Goal: Register for event/course

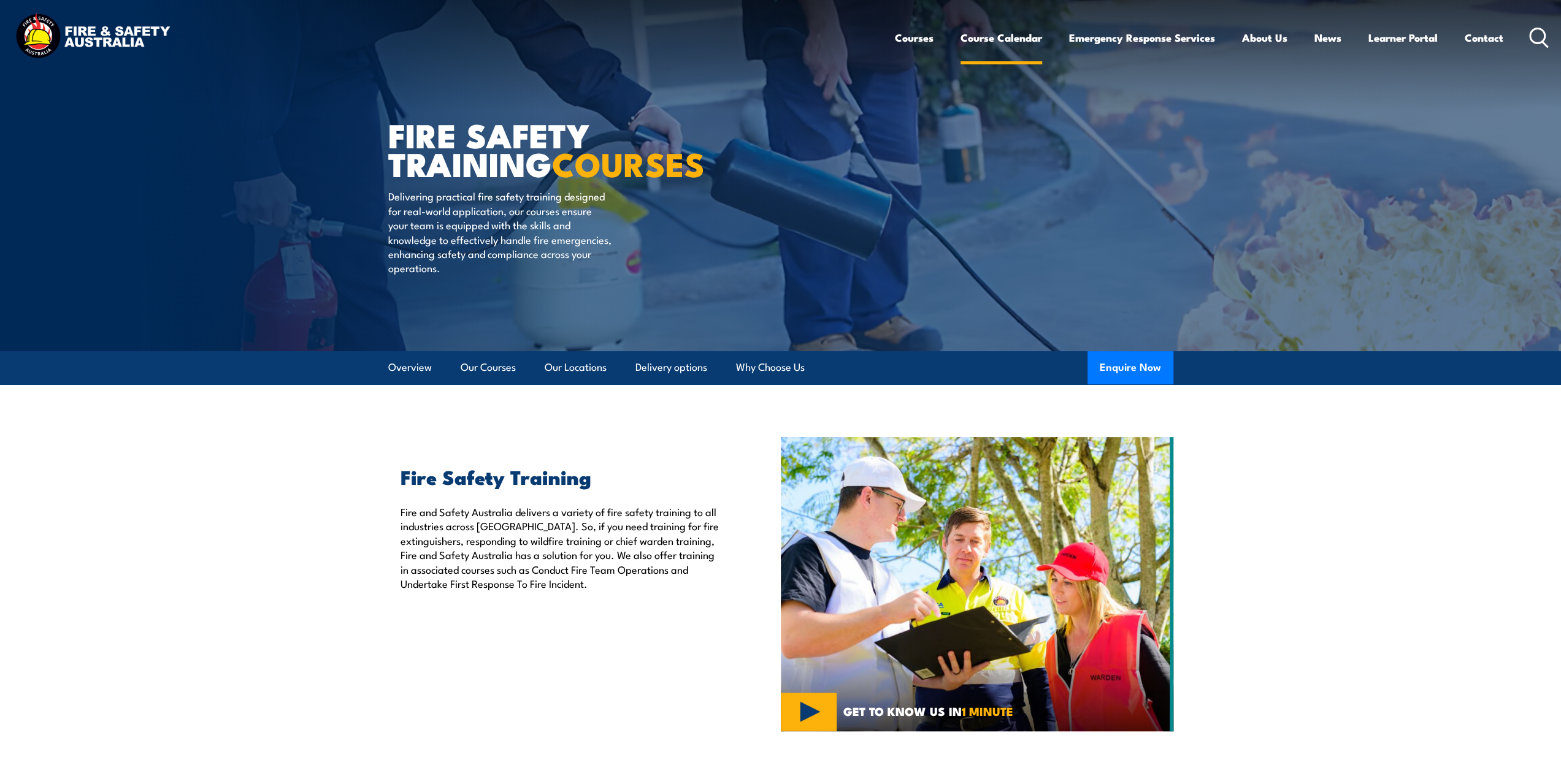
click at [979, 37] on link "Course Calendar" at bounding box center [1001, 37] width 81 height 32
click at [414, 520] on p "Fire and Safety Australia delivers a variety of fire safety training to all ind…" at bounding box center [561, 547] width 324 height 86
click at [1018, 41] on link "Course Calendar" at bounding box center [1001, 37] width 81 height 32
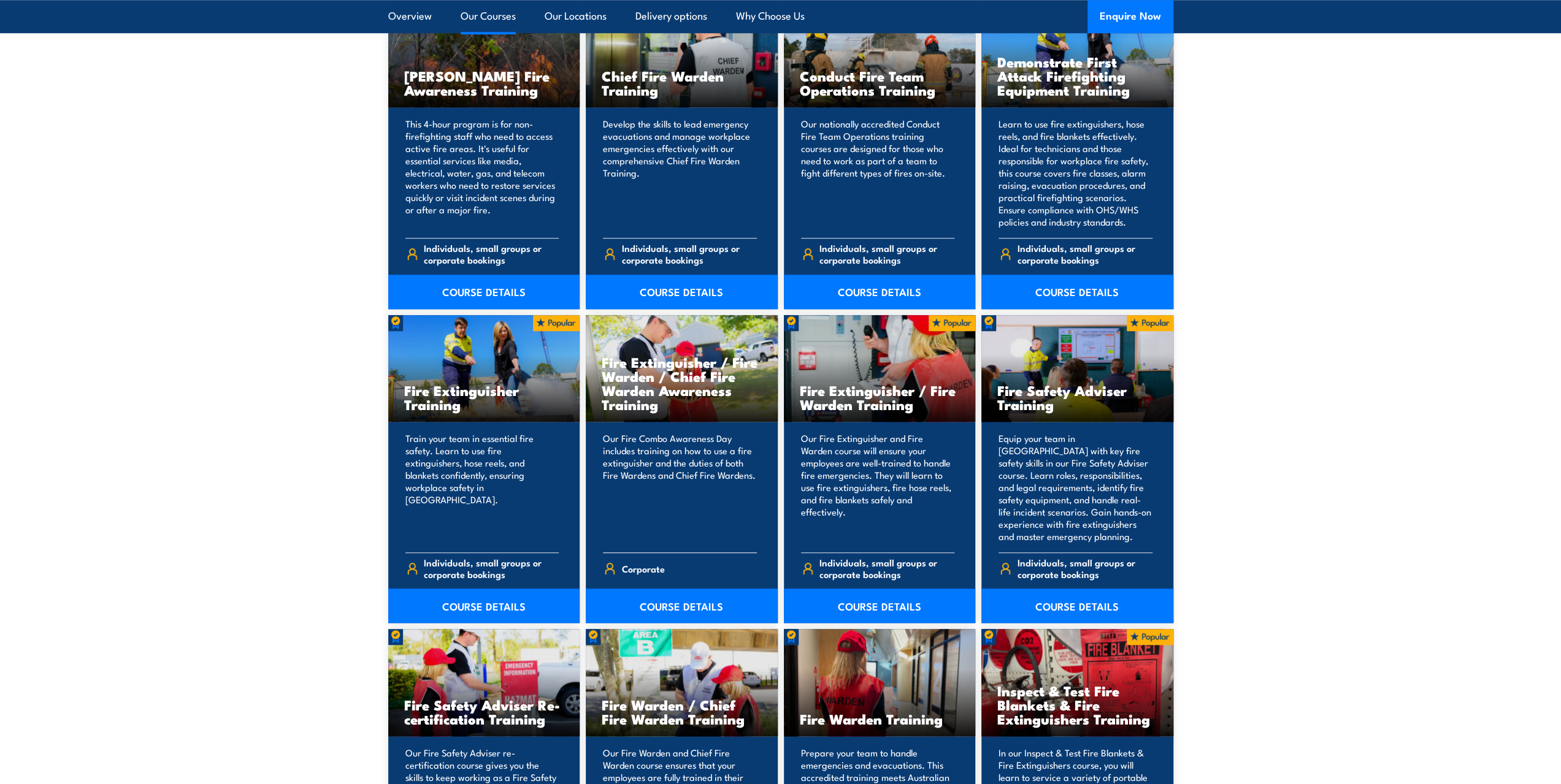
scroll to position [675, 0]
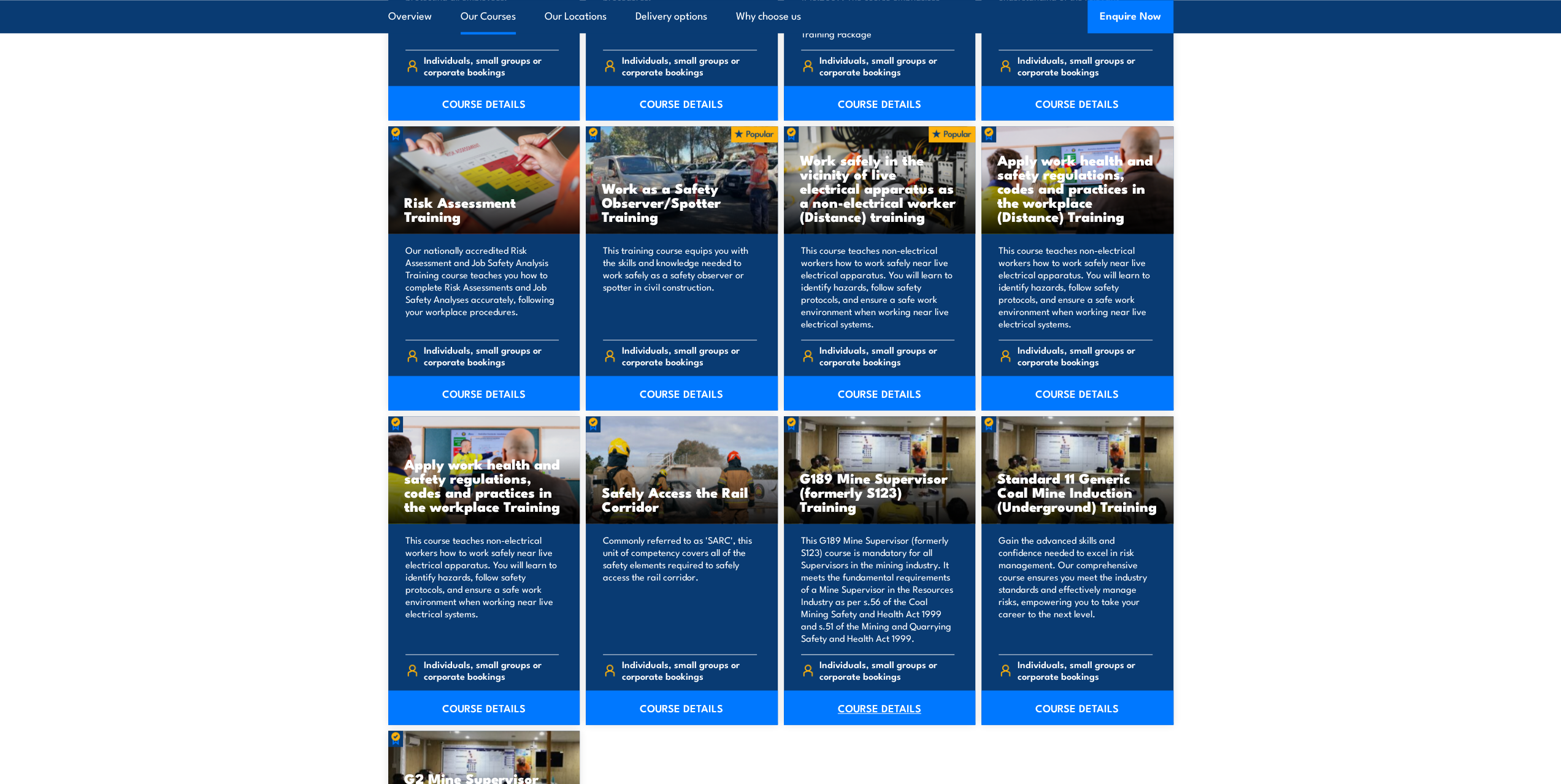
scroll to position [1839, 0]
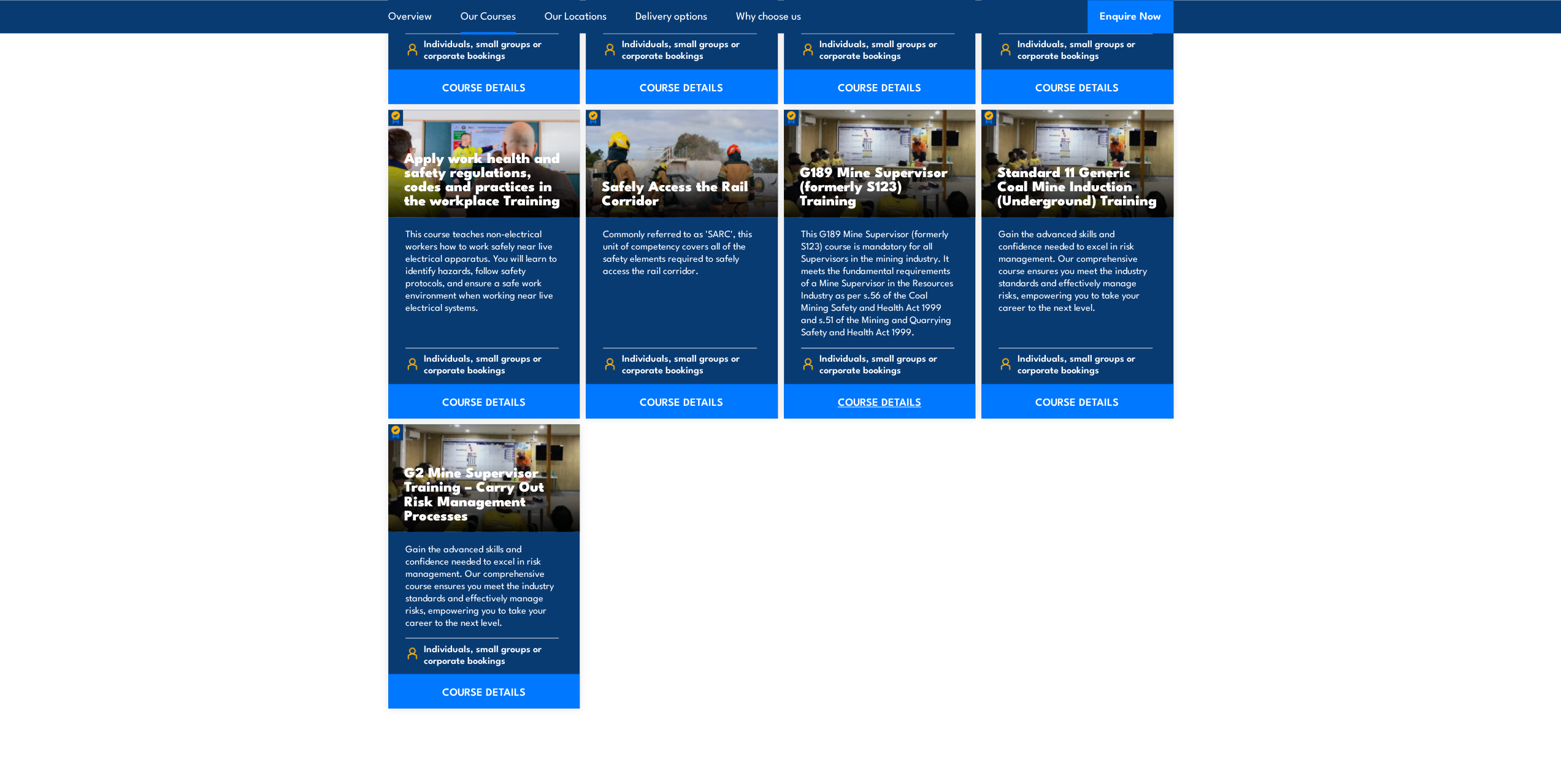
click at [885, 404] on link "COURSE DETAILS" at bounding box center [879, 401] width 192 height 34
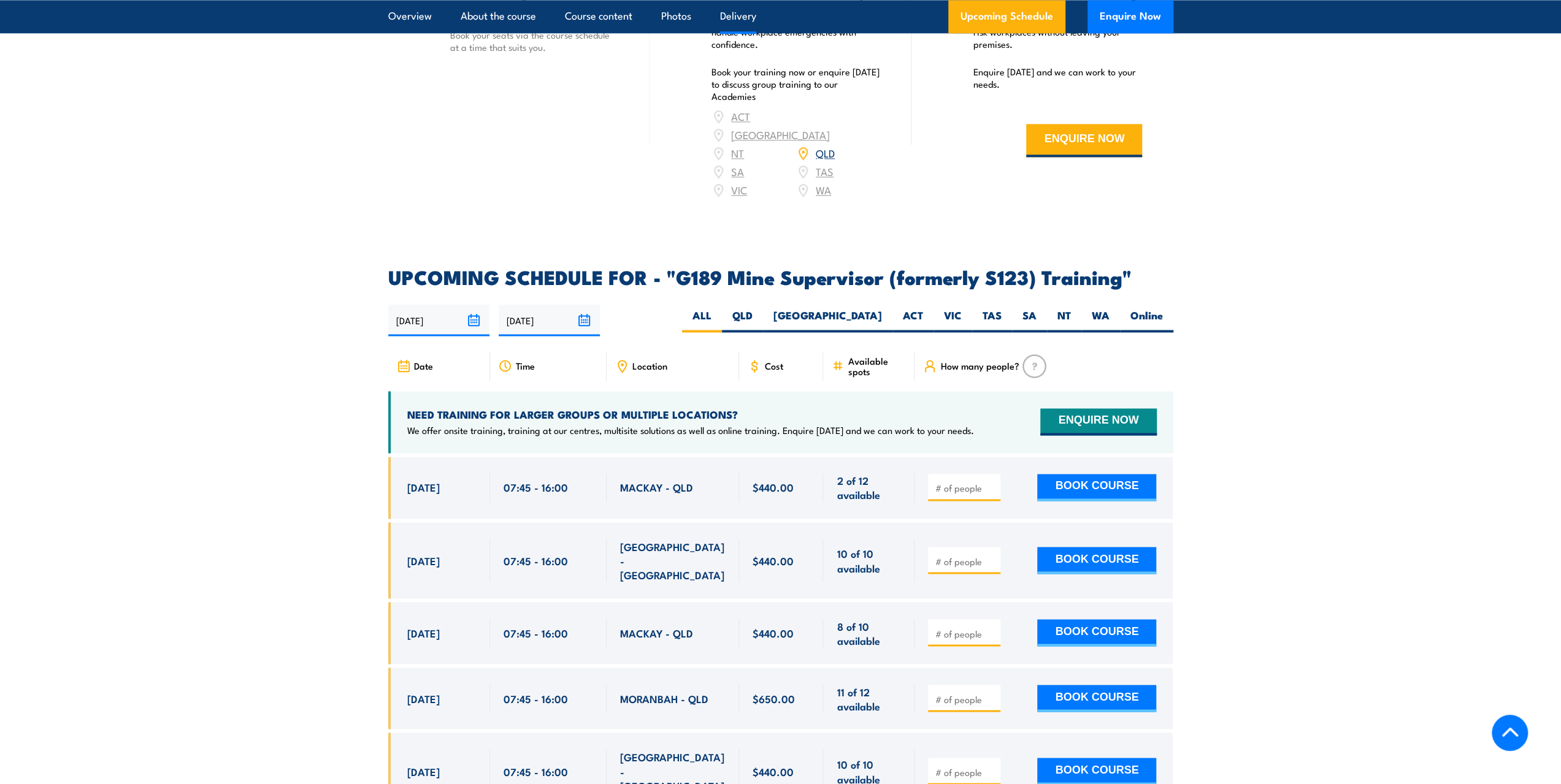
scroll to position [1962, 0]
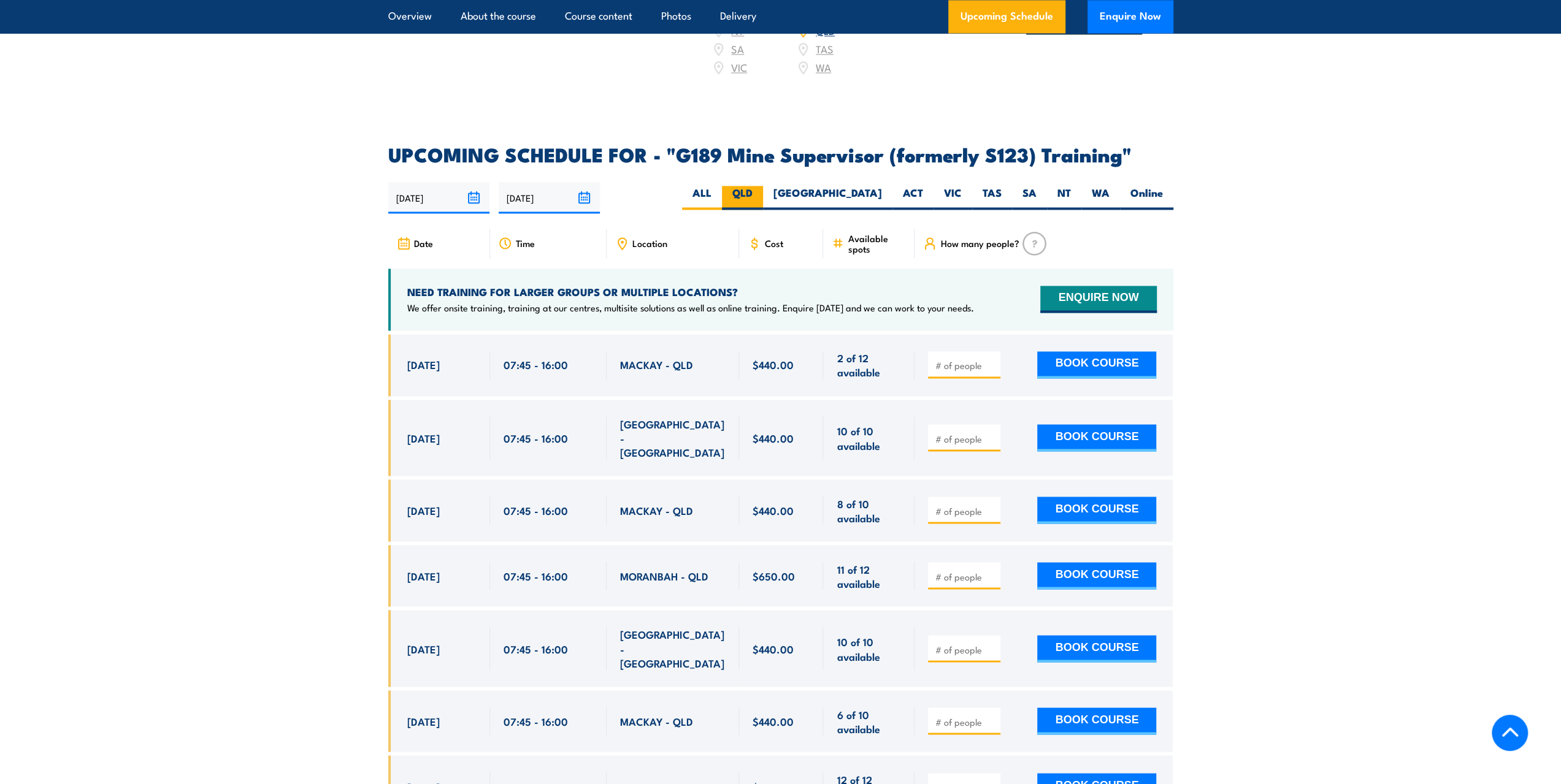
click at [763, 186] on label "QLD" at bounding box center [742, 197] width 41 height 23
click at [761, 186] on input "QLD" at bounding box center [756, 190] width 8 height 8
radio input "true"
click at [656, 229] on div "Location" at bounding box center [672, 243] width 132 height 29
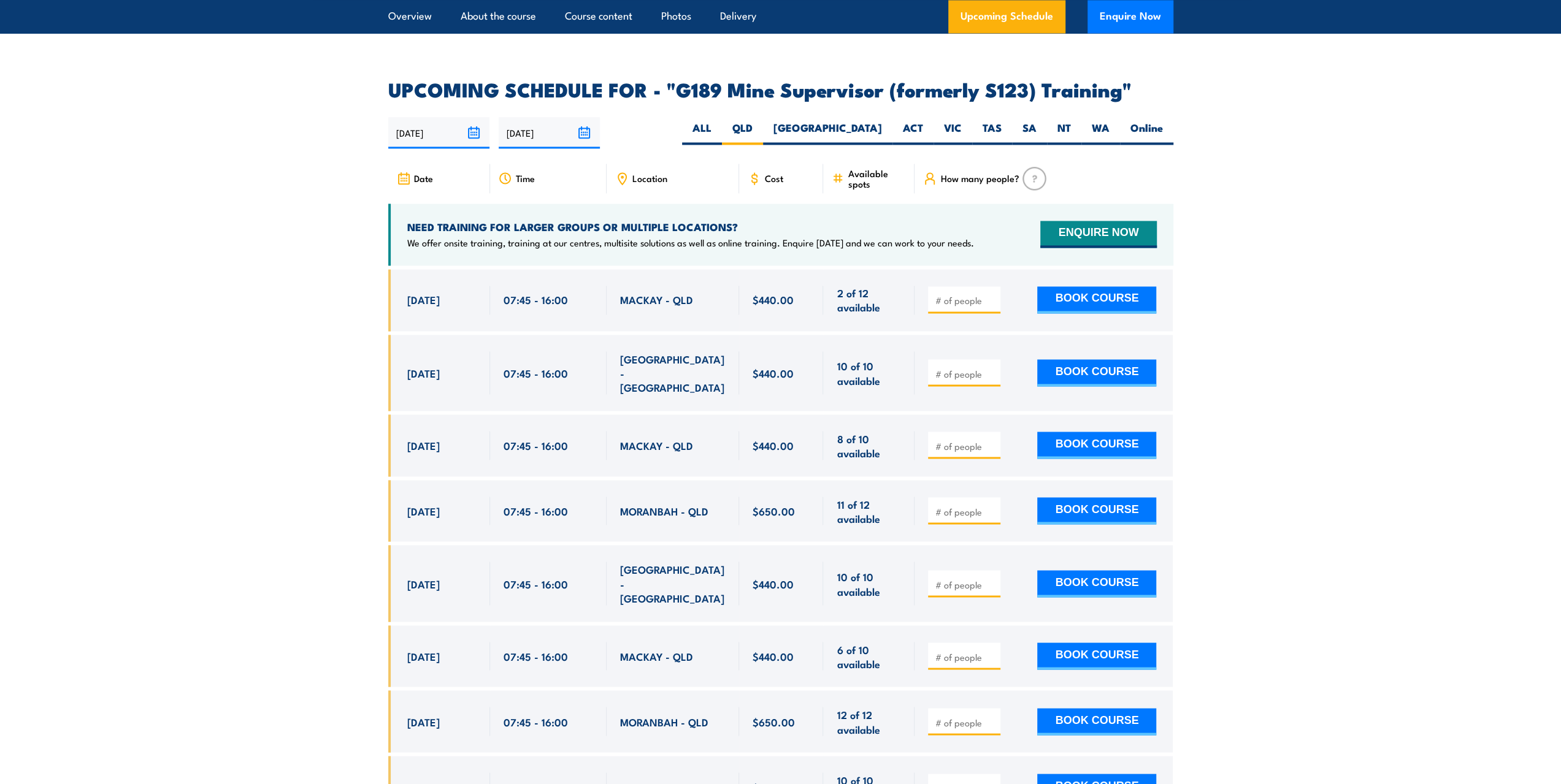
scroll to position [1965, 0]
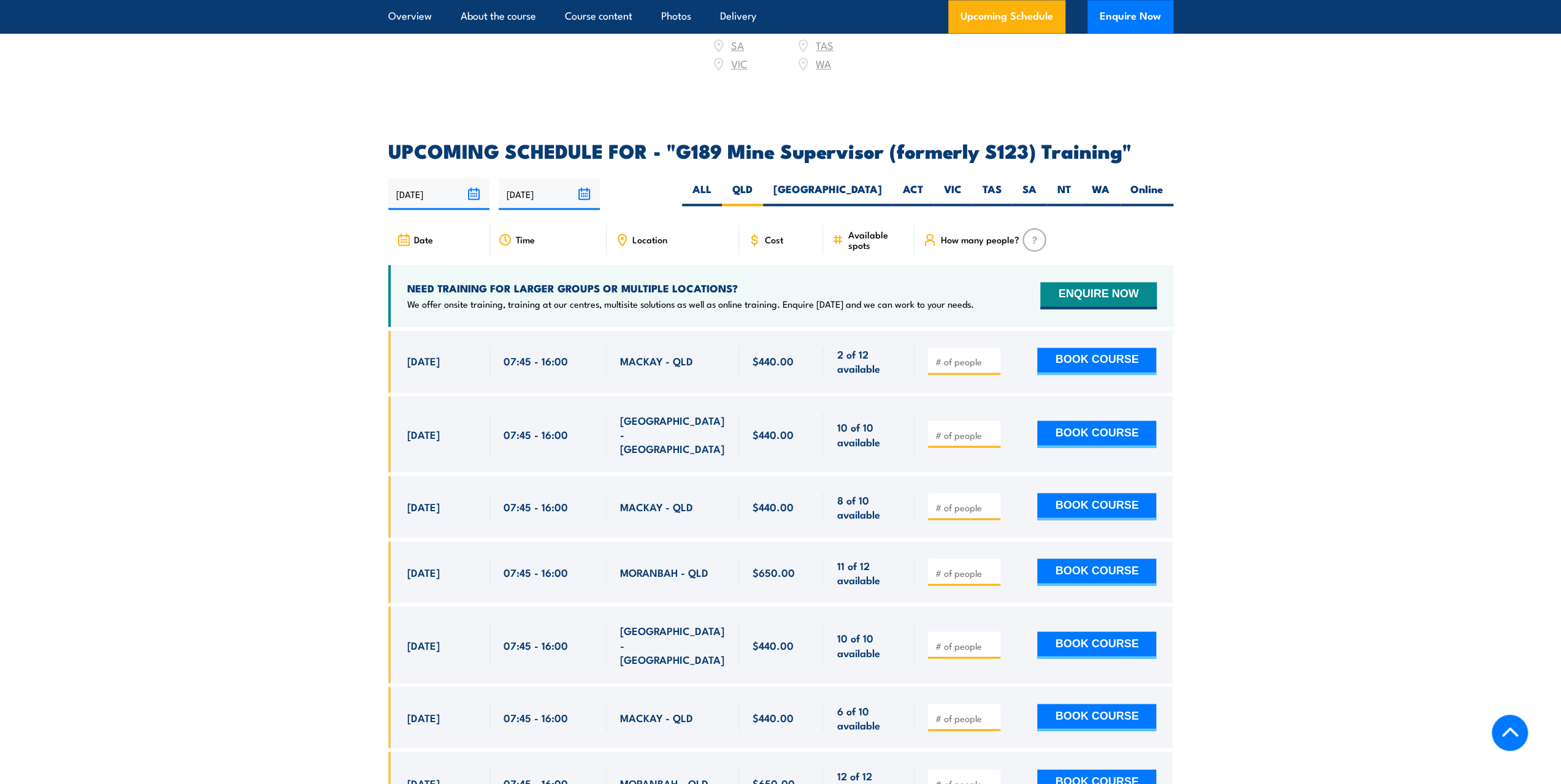
drag, startPoint x: 419, startPoint y: 473, endPoint x: 838, endPoint y: 478, distance: 419.0
click at [792, 476] on div "16 Sep, 2025, 07:45 - 07:45" at bounding box center [780, 506] width 785 height 62
click at [870, 493] on span "8 of 10 available" at bounding box center [869, 506] width 65 height 28
click at [970, 501] on input "number" at bounding box center [965, 506] width 62 height 13
drag, startPoint x: 408, startPoint y: 475, endPoint x: 474, endPoint y: 472, distance: 66.1
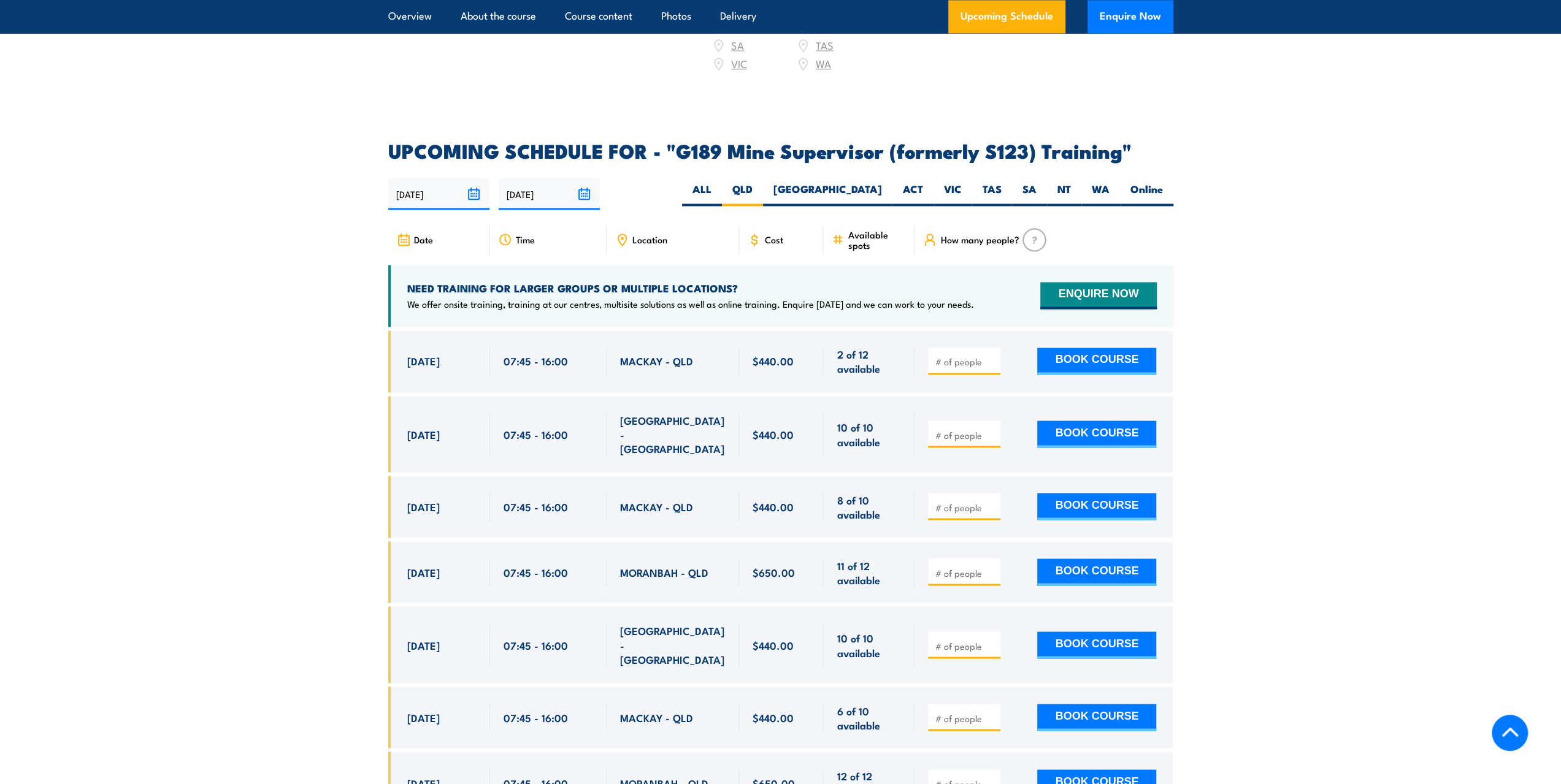
click at [474, 493] on div "16 Sep, 2025" at bounding box center [441, 506] width 69 height 28
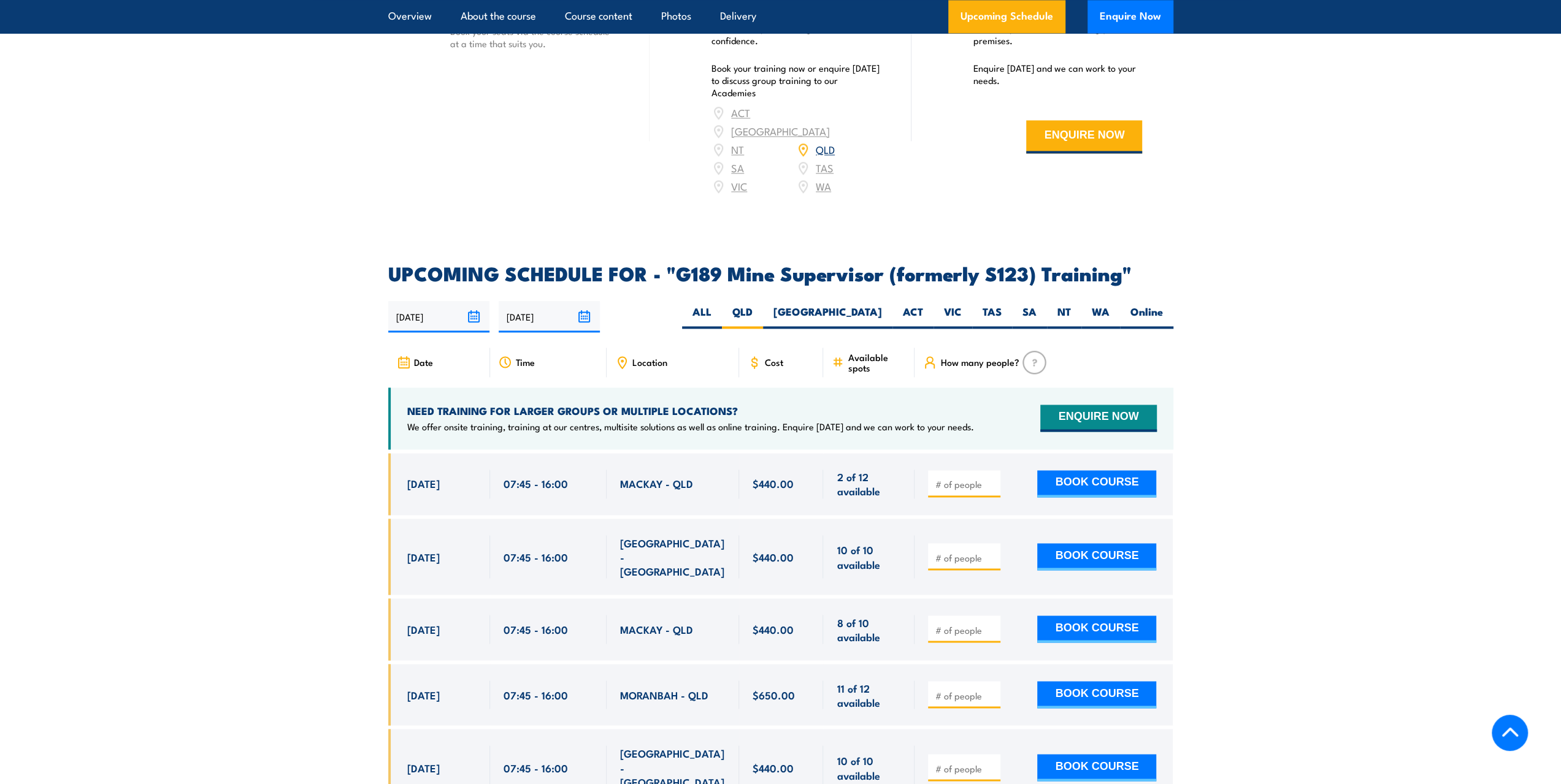
scroll to position [1904, 0]
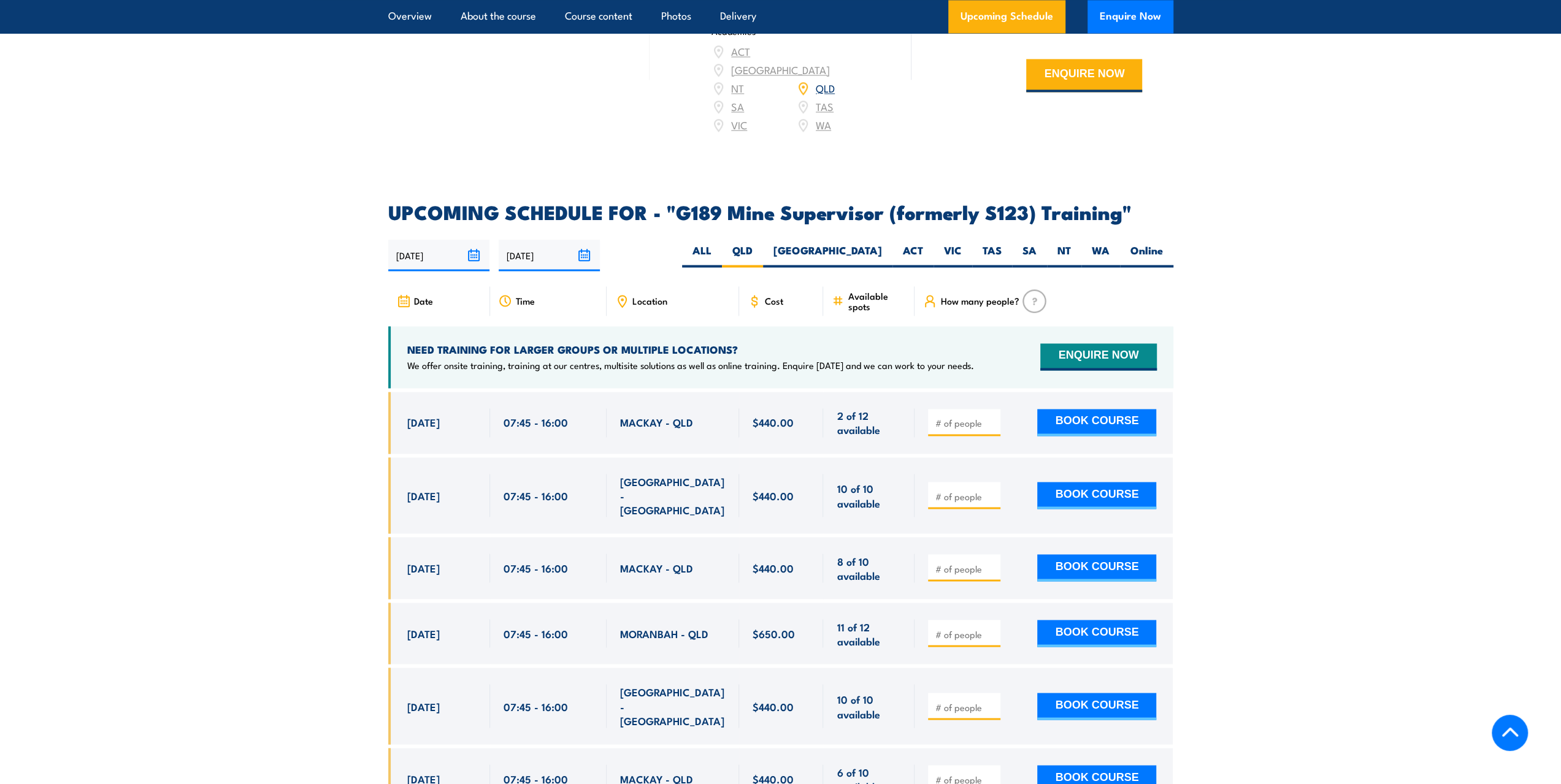
click at [273, 495] on section "UPCOMING SCHEDULE FOR - "G189 Mine Supervisor (formerly S123) Training" 22/08/2…" at bounding box center [780, 760] width 1561 height 1112
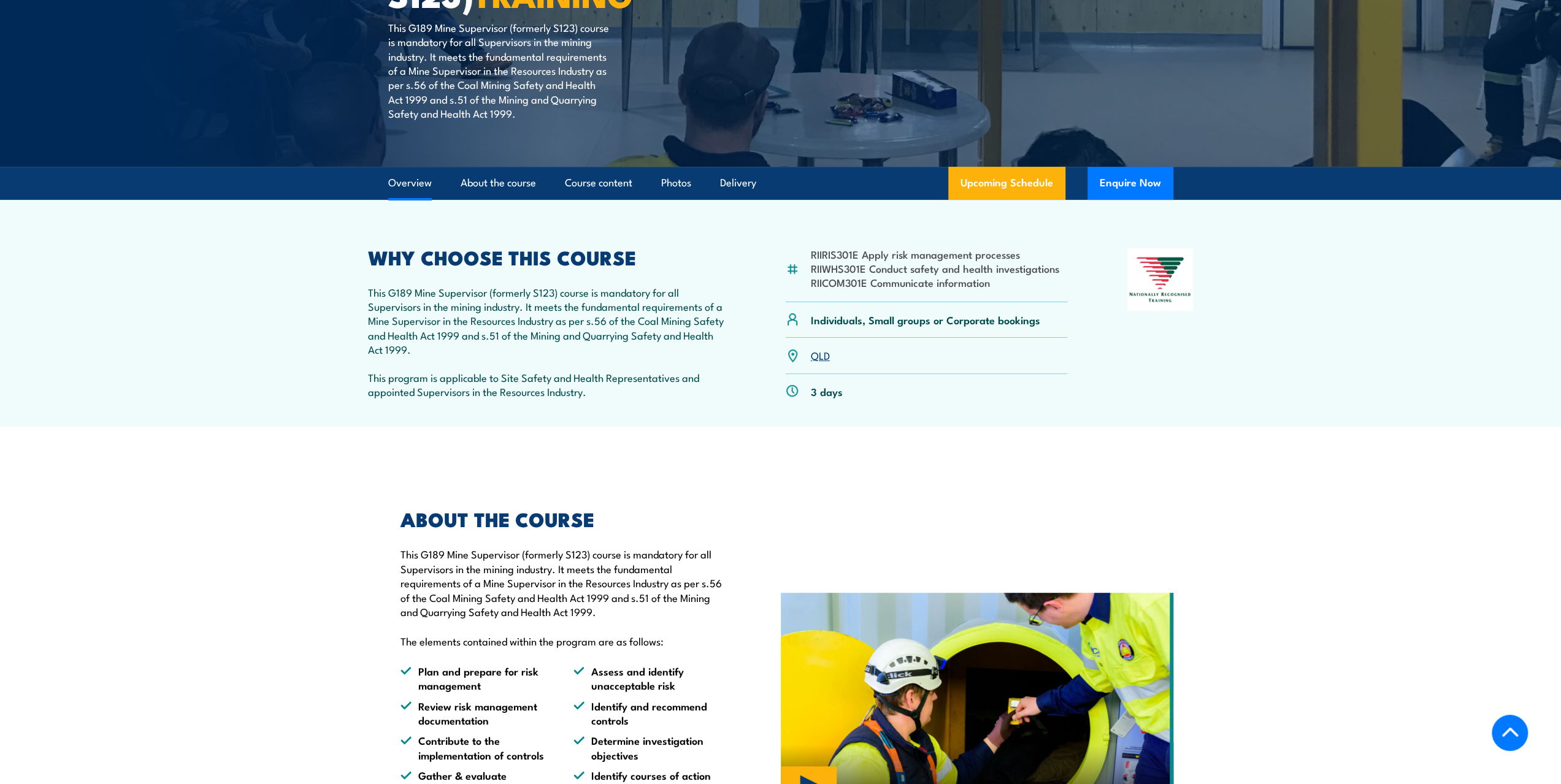
scroll to position [0, 0]
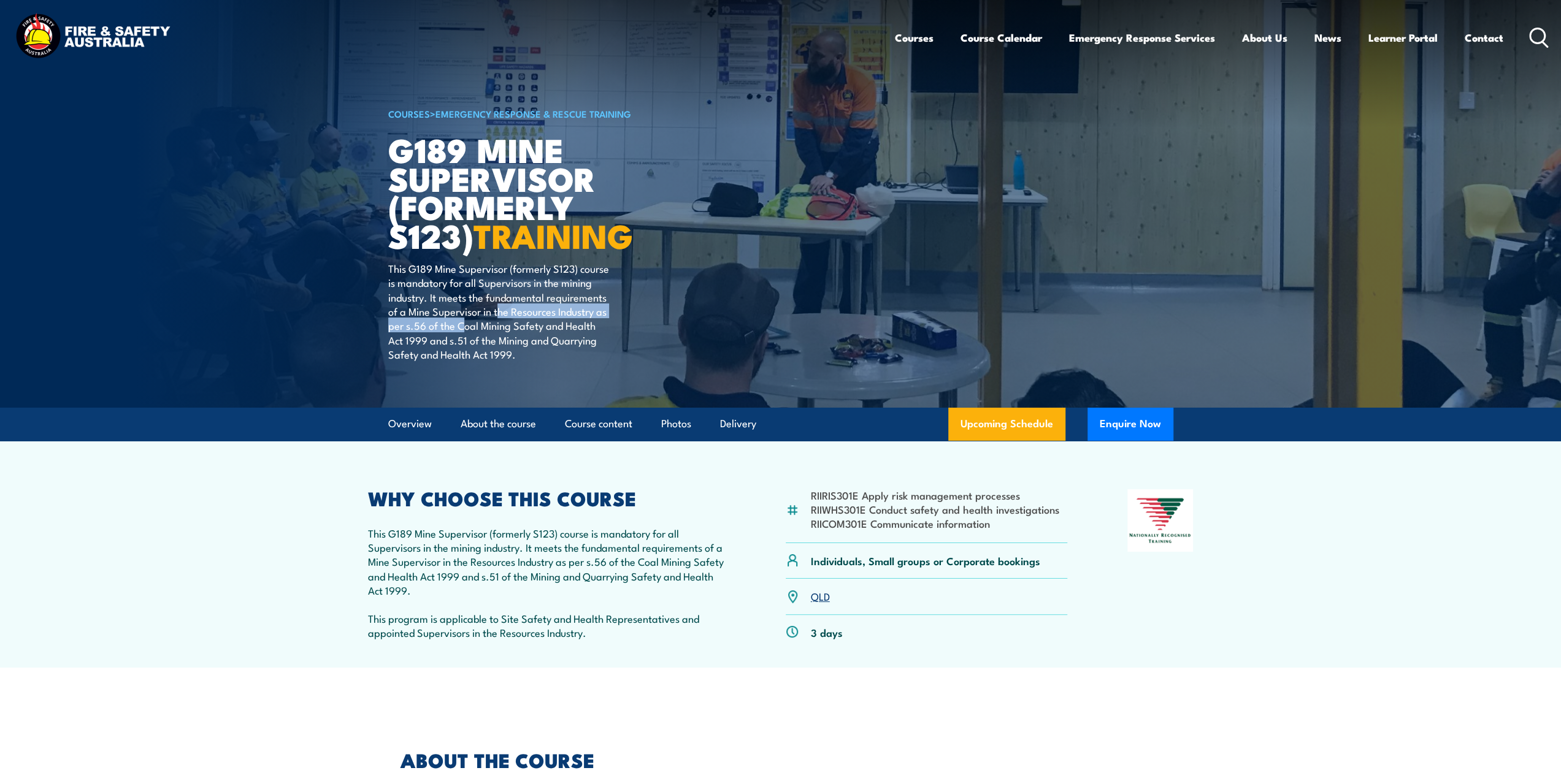
drag, startPoint x: 500, startPoint y: 307, endPoint x: 463, endPoint y: 321, distance: 39.6
click at [463, 321] on p "This G189 Mine Supervisor (formerly S123) course is mandatory for all Superviso…" at bounding box center [500, 311] width 224 height 101
click at [476, 348] on p "This G189 Mine Supervisor (formerly S123) course is mandatory for all Superviso…" at bounding box center [500, 311] width 224 height 101
drag, startPoint x: 424, startPoint y: 338, endPoint x: 587, endPoint y: 335, distance: 163.0
click at [587, 335] on p "This G189 Mine Supervisor (formerly S123) course is mandatory for all Superviso…" at bounding box center [500, 311] width 224 height 101
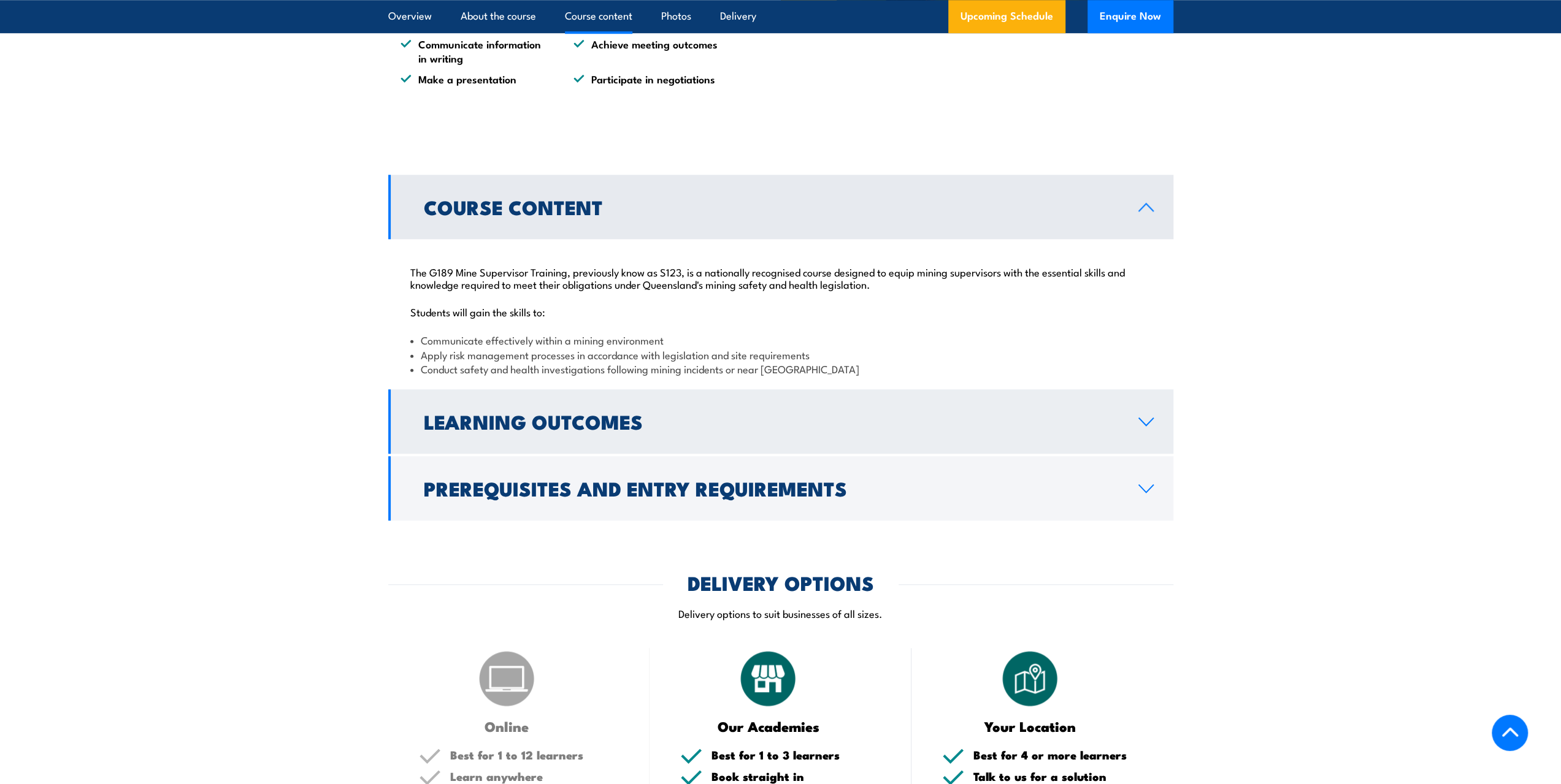
scroll to position [1104, 0]
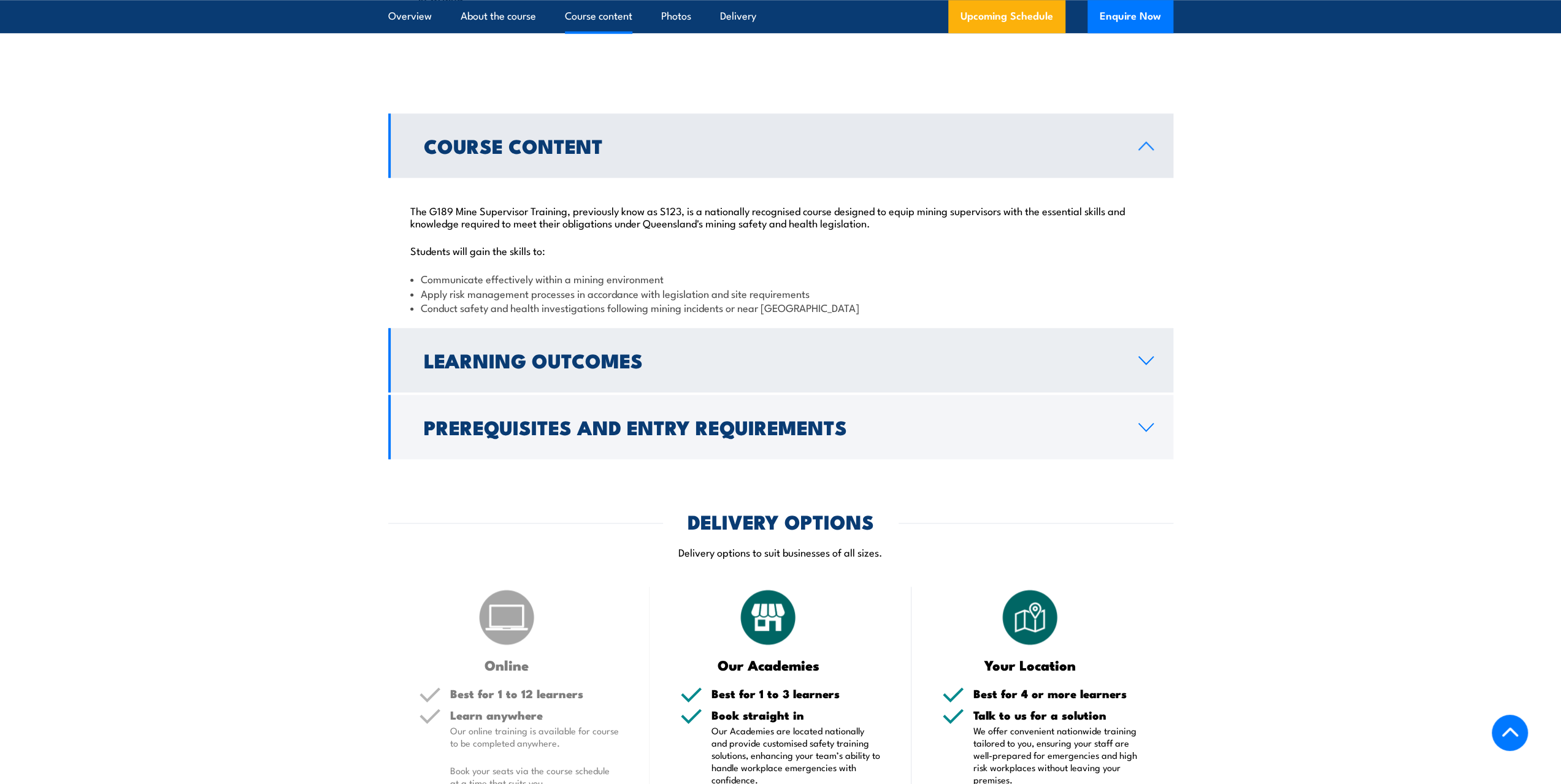
click at [550, 351] on h2 "Learning Outcomes" at bounding box center [771, 360] width 695 height 18
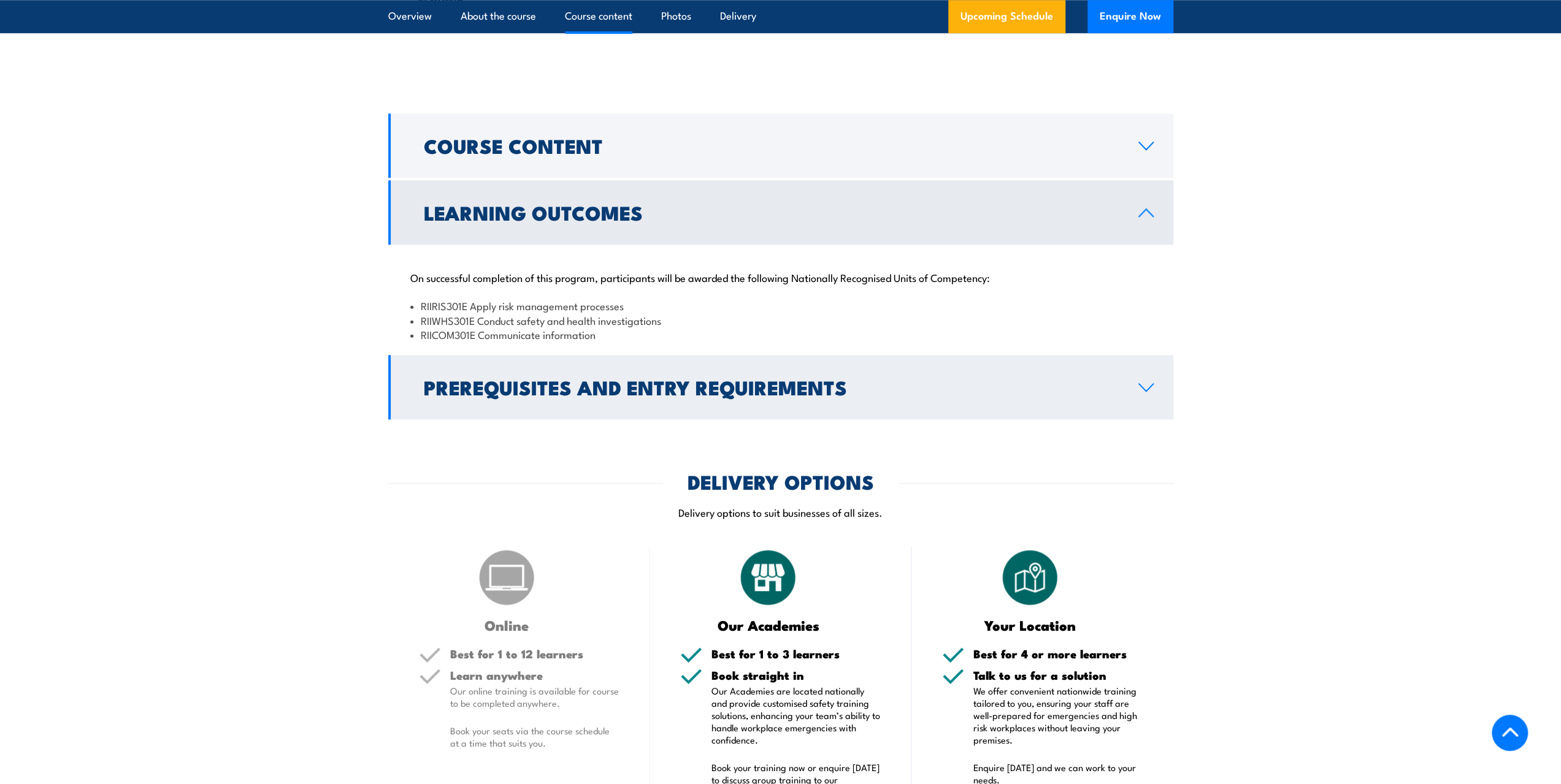
click at [537, 395] on h2 "Prerequisites and Entry Requirements" at bounding box center [771, 387] width 695 height 18
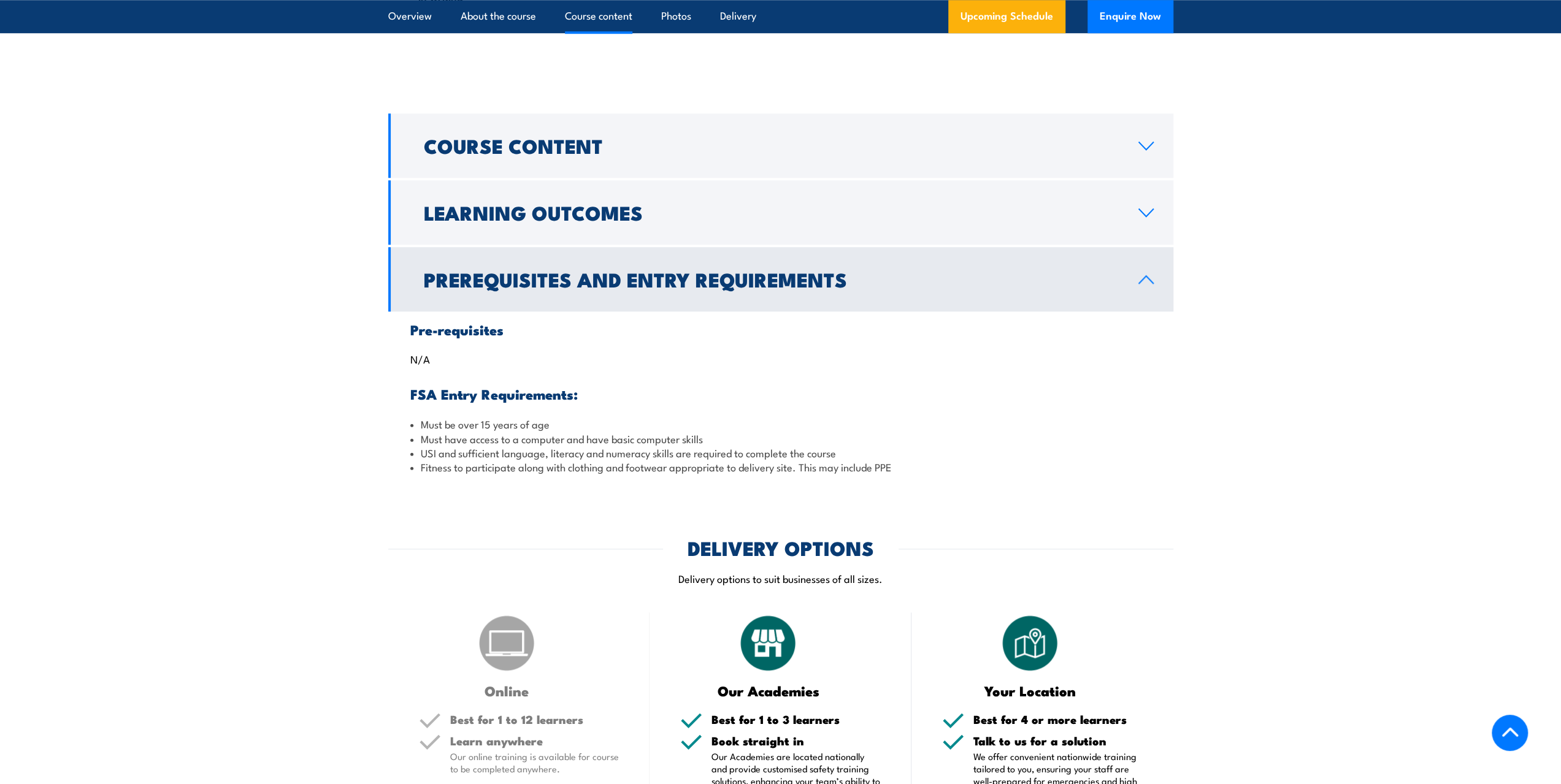
click at [534, 287] on h2 "Prerequisites and Entry Requirements" at bounding box center [771, 280] width 695 height 18
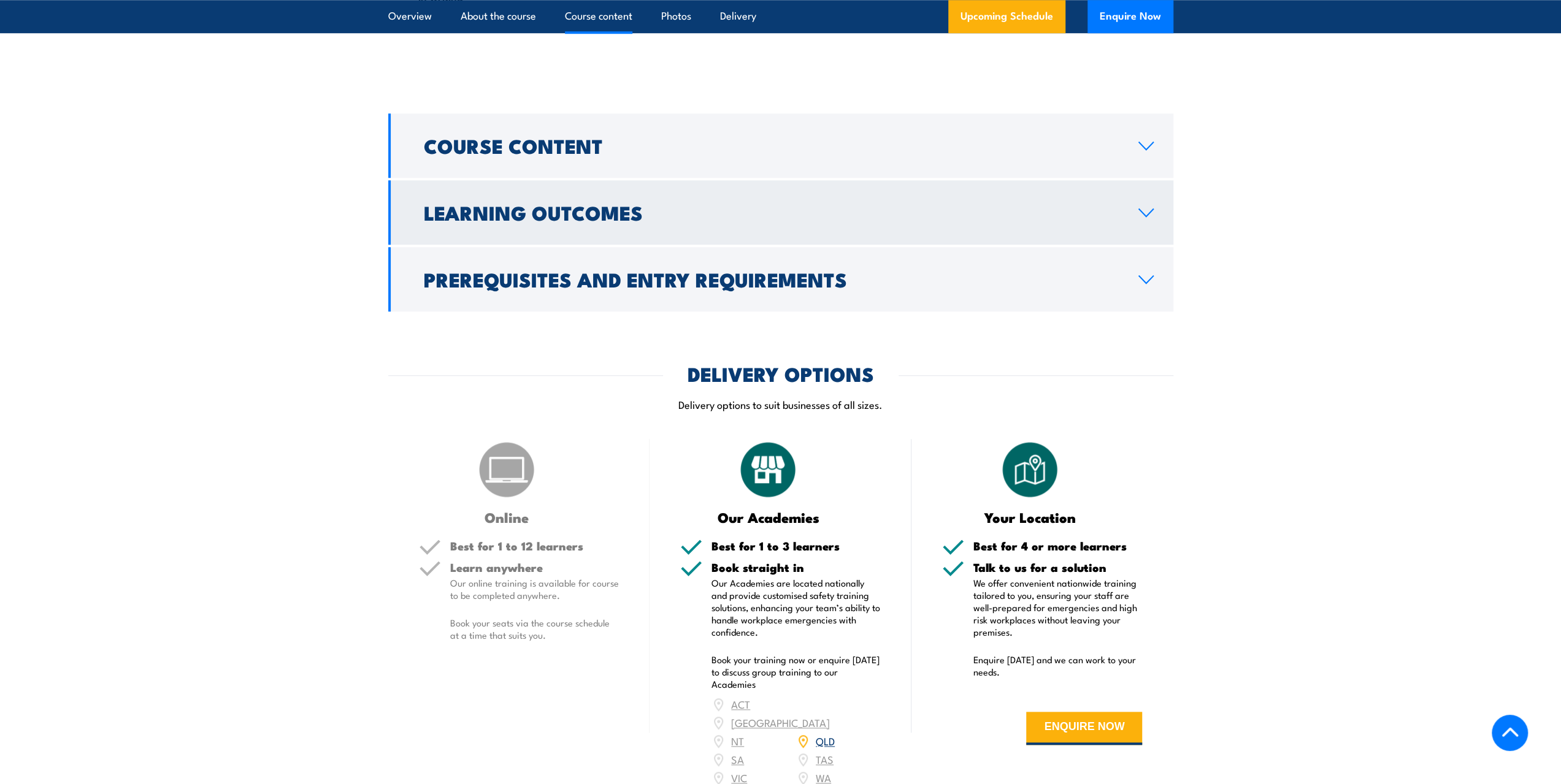
click at [536, 221] on h2 "Learning Outcomes" at bounding box center [771, 212] width 695 height 18
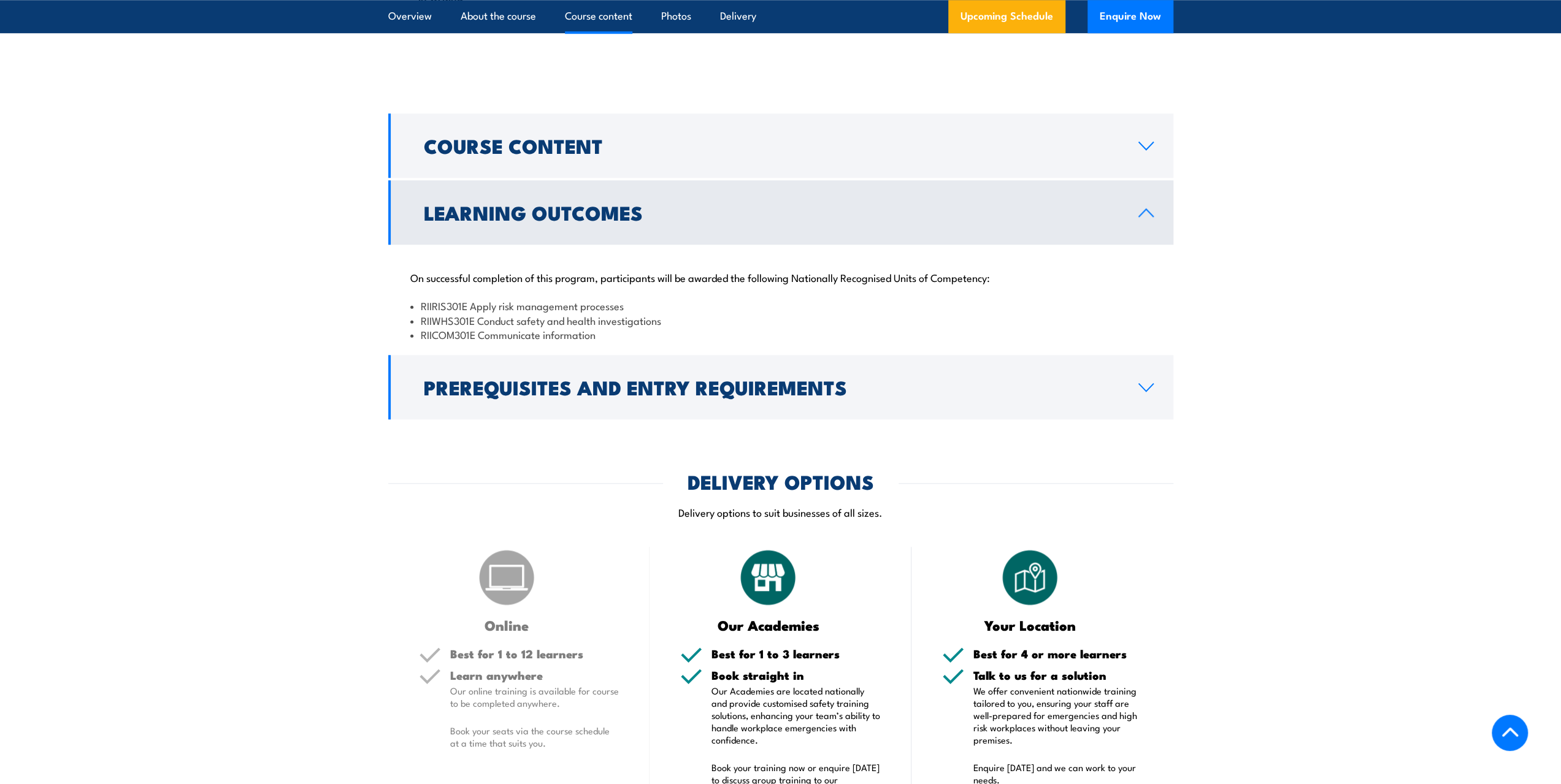
click at [536, 221] on h2 "Learning Outcomes" at bounding box center [771, 212] width 695 height 18
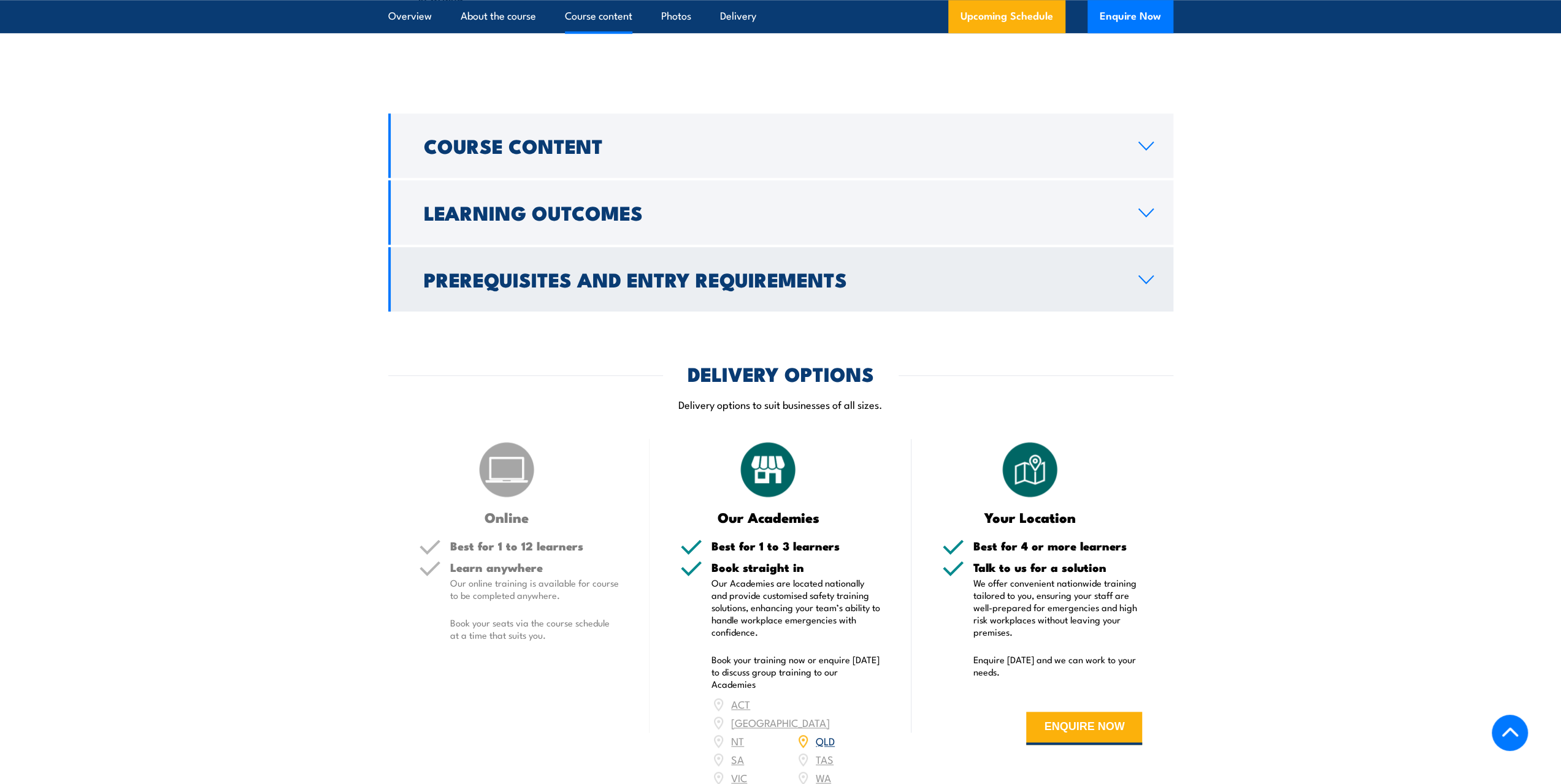
click at [532, 271] on h2 "Prerequisites and Entry Requirements" at bounding box center [771, 280] width 695 height 18
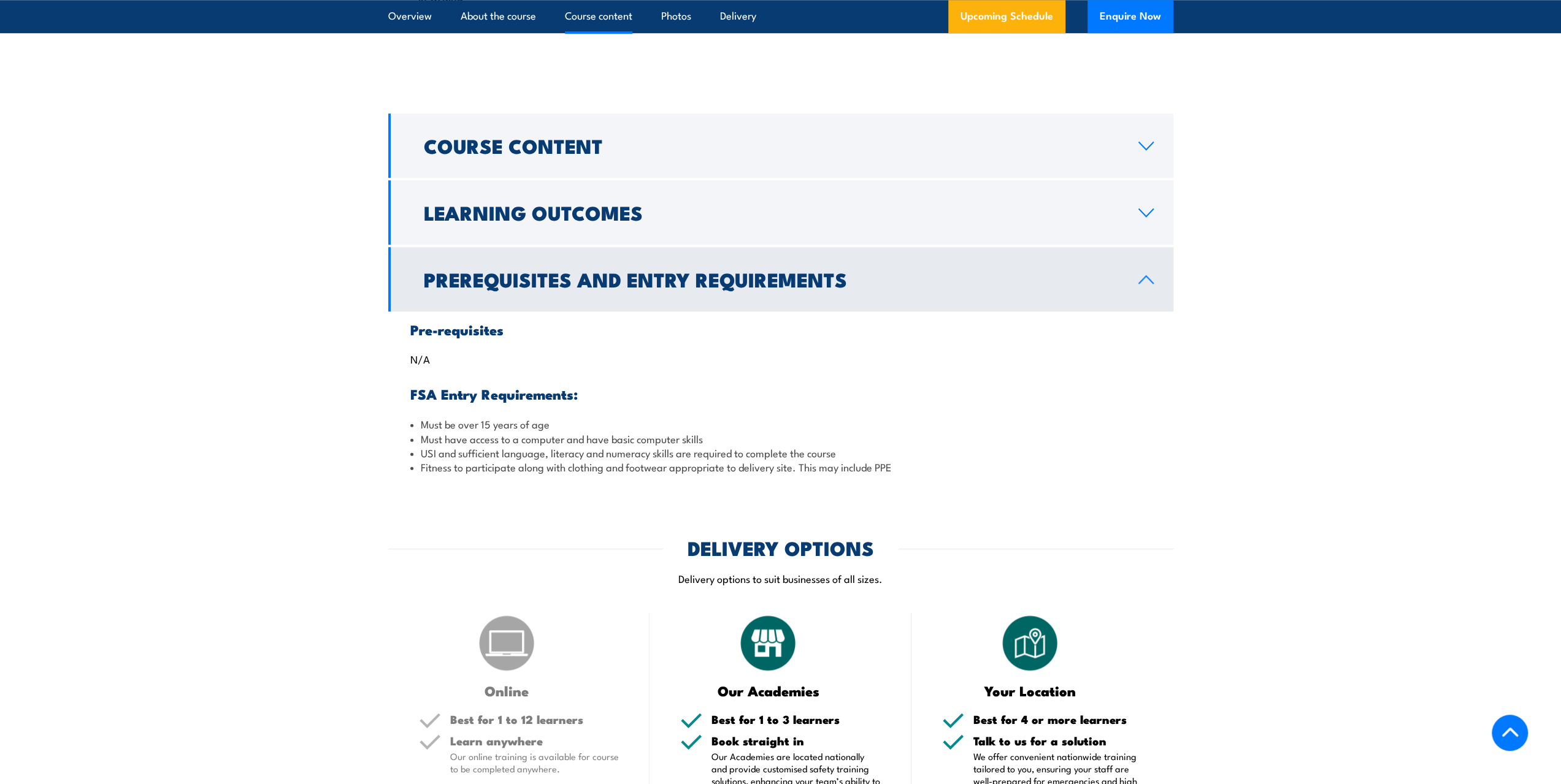
click at [532, 271] on h2 "Prerequisites and Entry Requirements" at bounding box center [771, 280] width 695 height 18
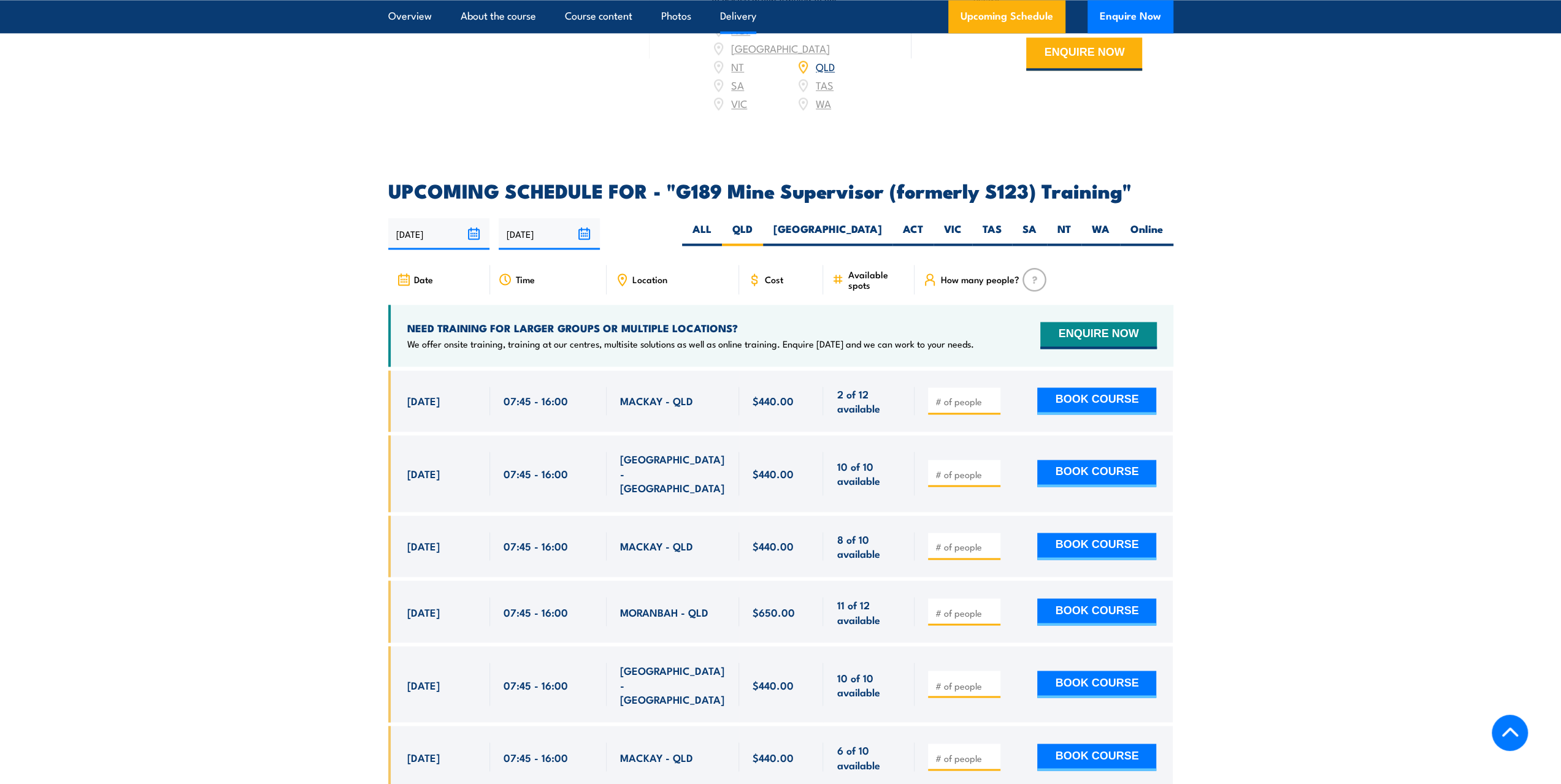
scroll to position [1900, 0]
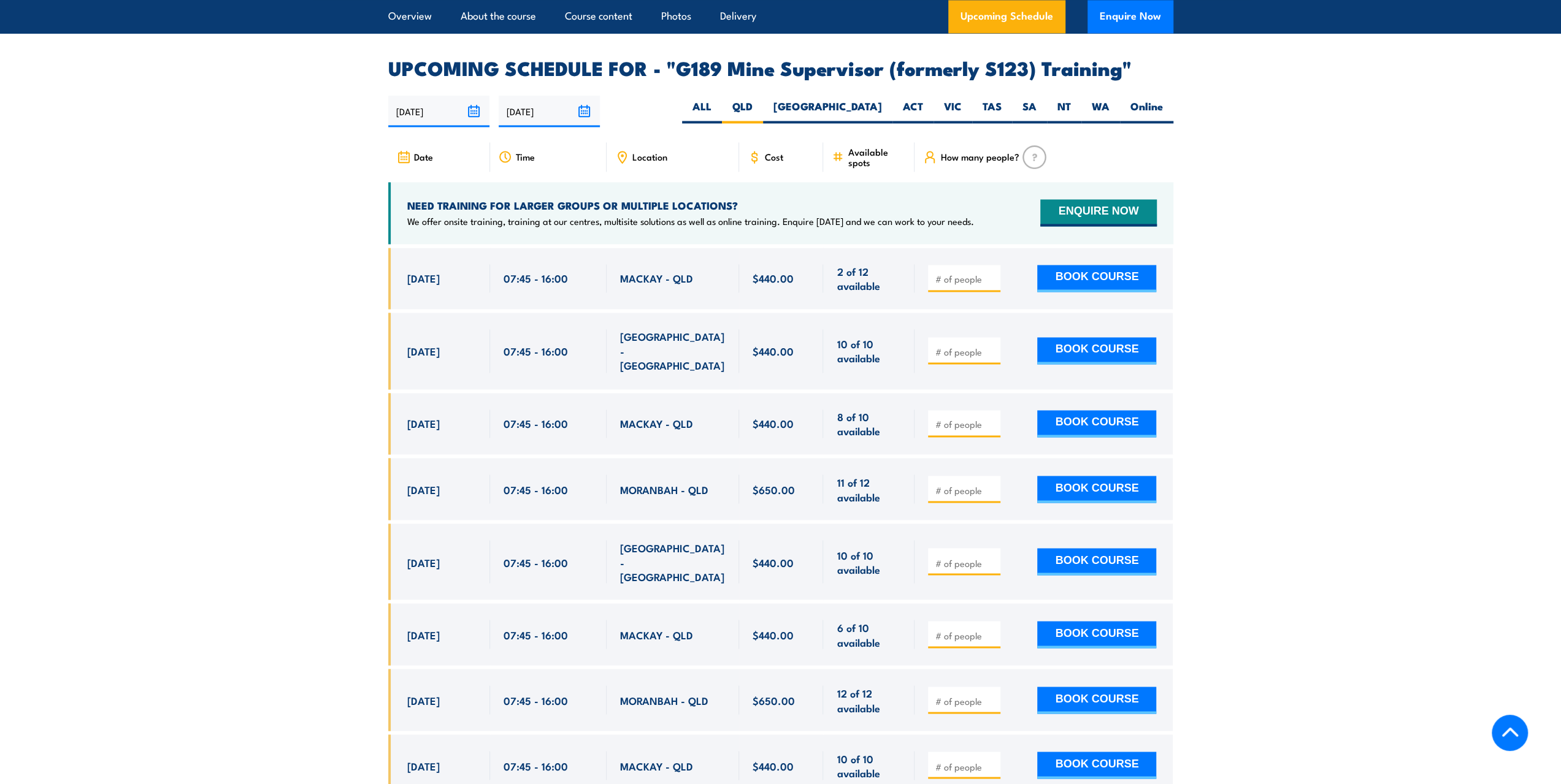
drag, startPoint x: 406, startPoint y: 392, endPoint x: 468, endPoint y: 392, distance: 62.0
click at [468, 393] on div "16 Sep, 2025, 07:45 - 07:45" at bounding box center [439, 423] width 102 height 62
copy span "16 Sep, 2025"
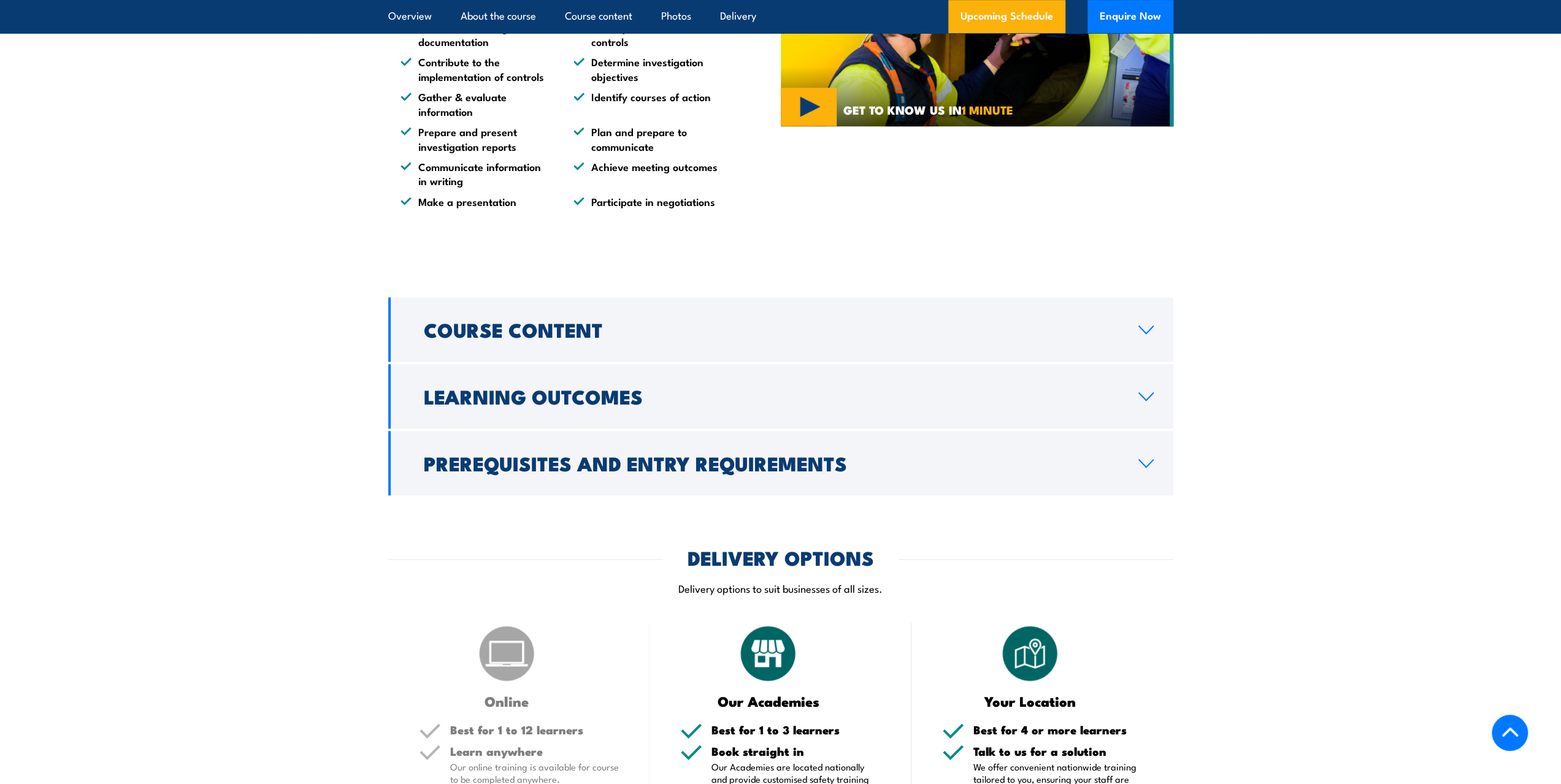
scroll to position [0, 0]
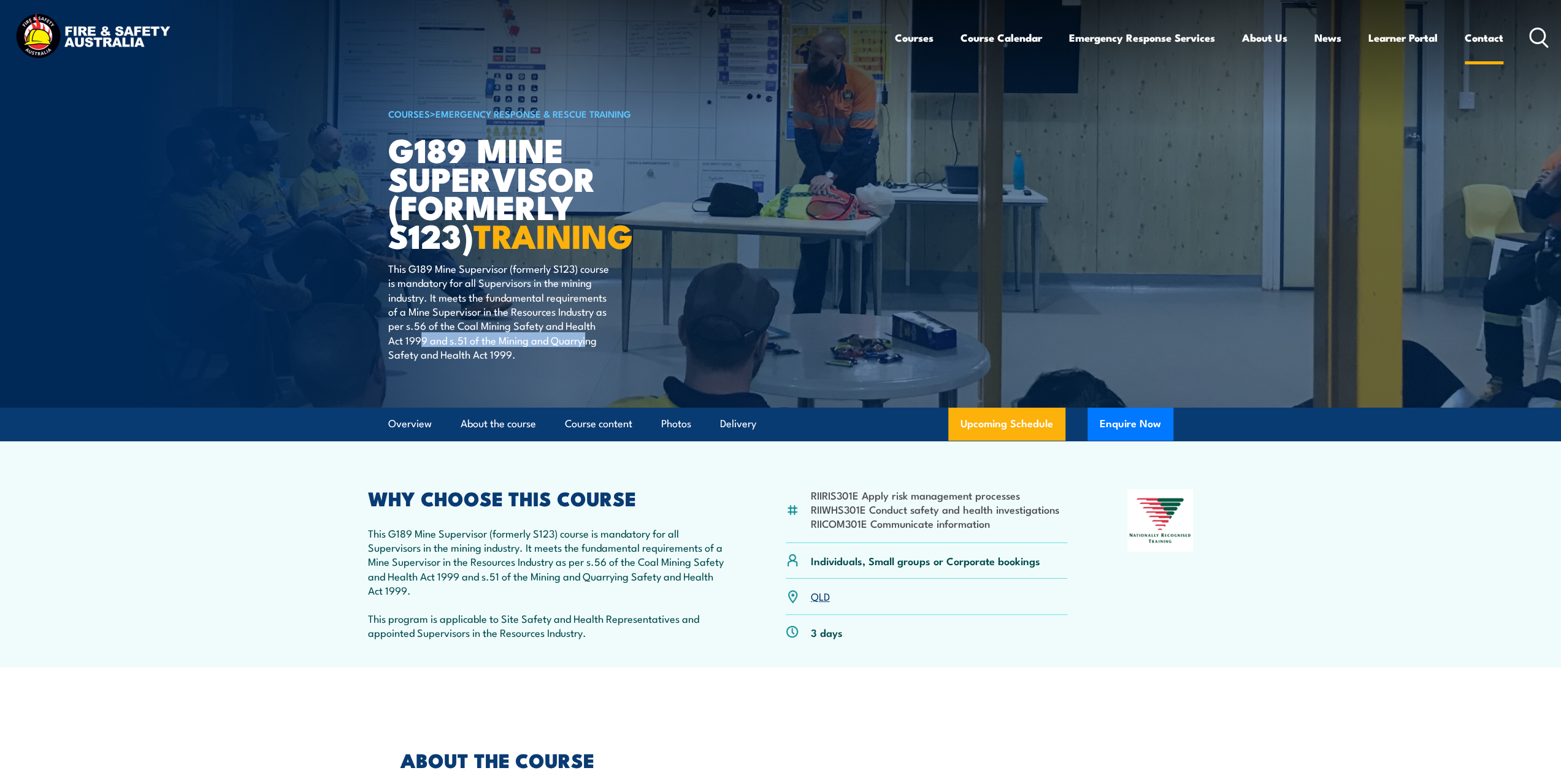
click at [1480, 39] on link "Contact" at bounding box center [1485, 37] width 39 height 32
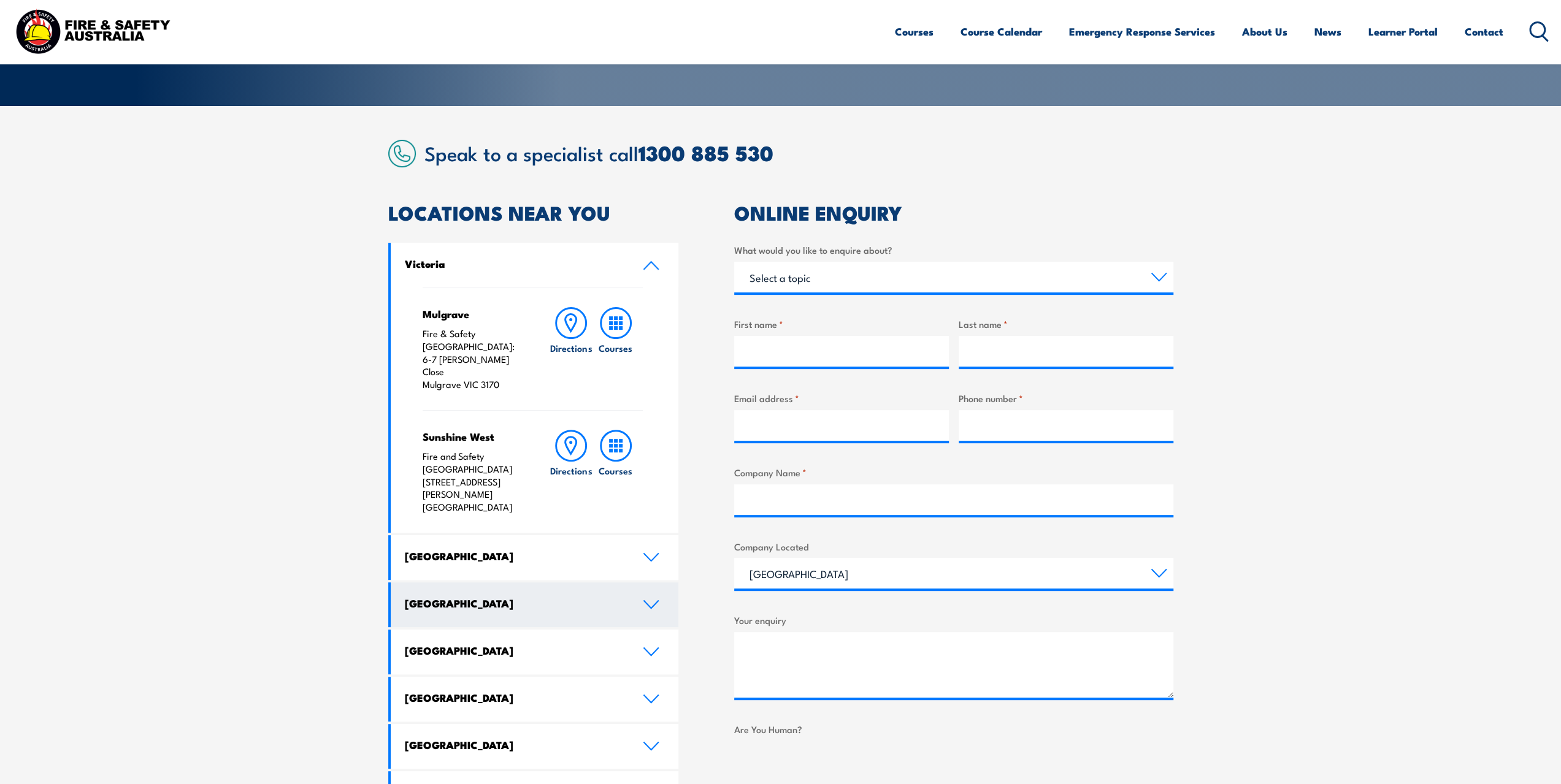
scroll to position [307, 0]
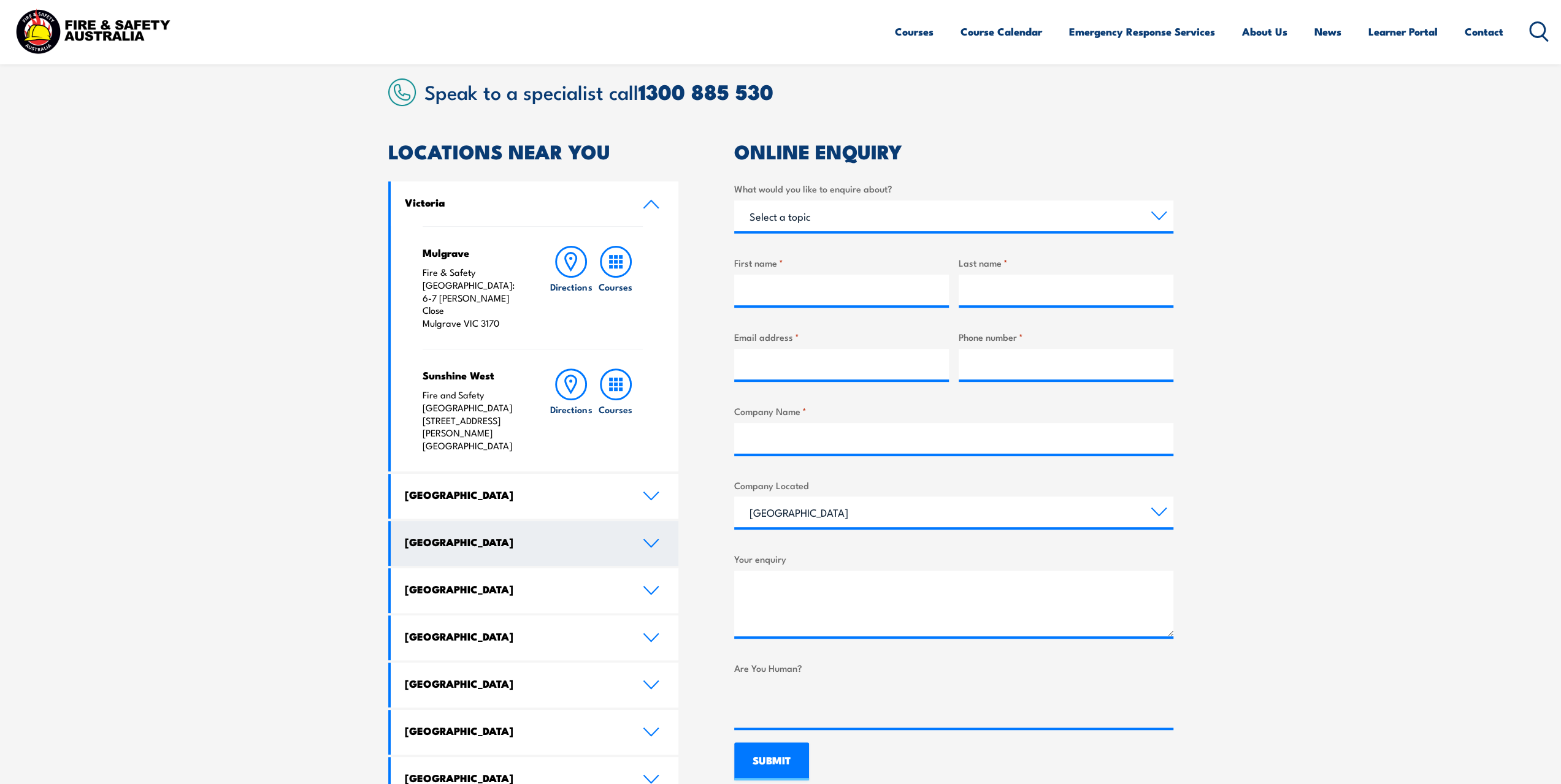
click at [574, 535] on h4 "[GEOGRAPHIC_DATA]" at bounding box center [514, 542] width 220 height 14
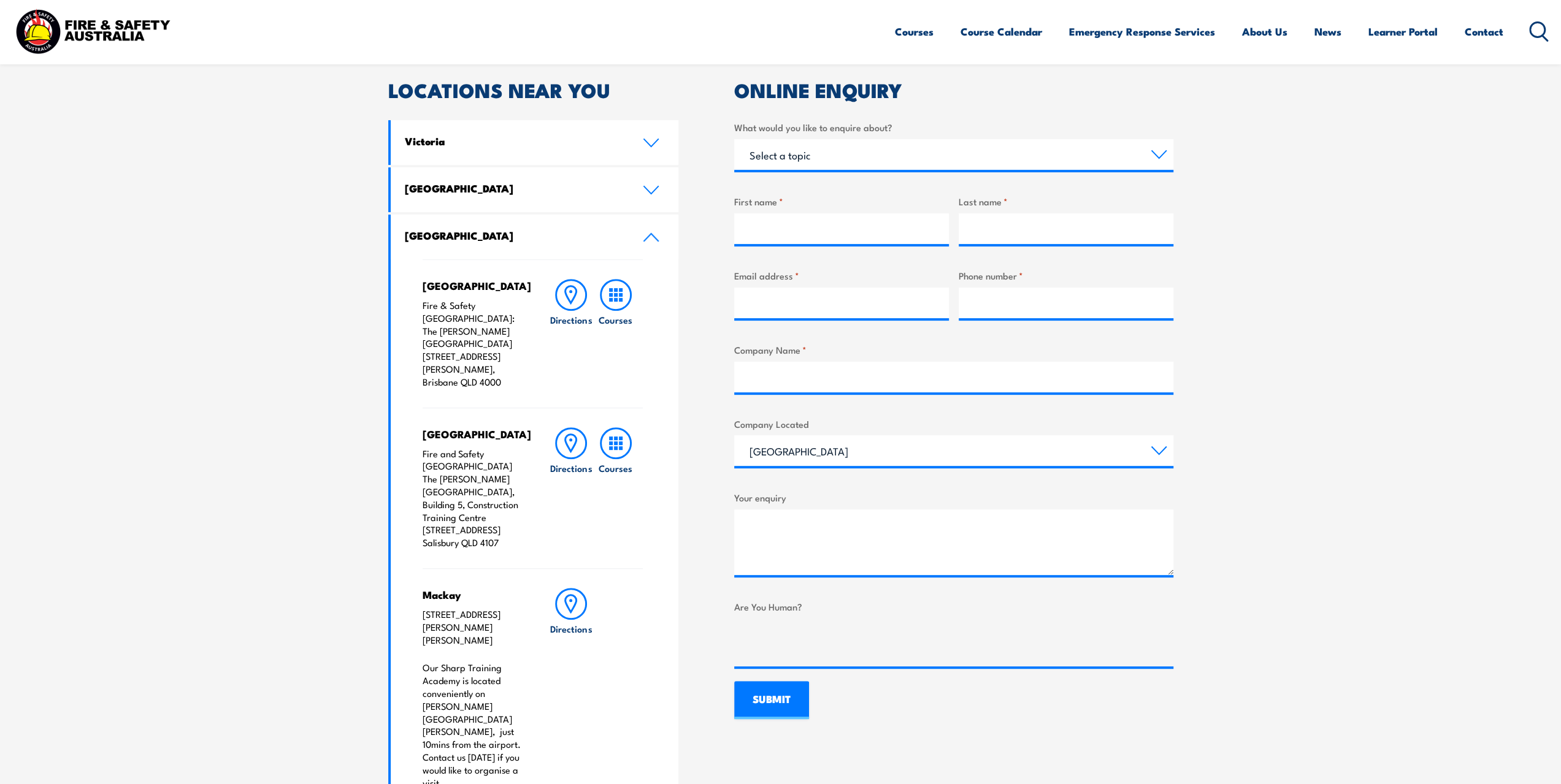
scroll to position [613, 0]
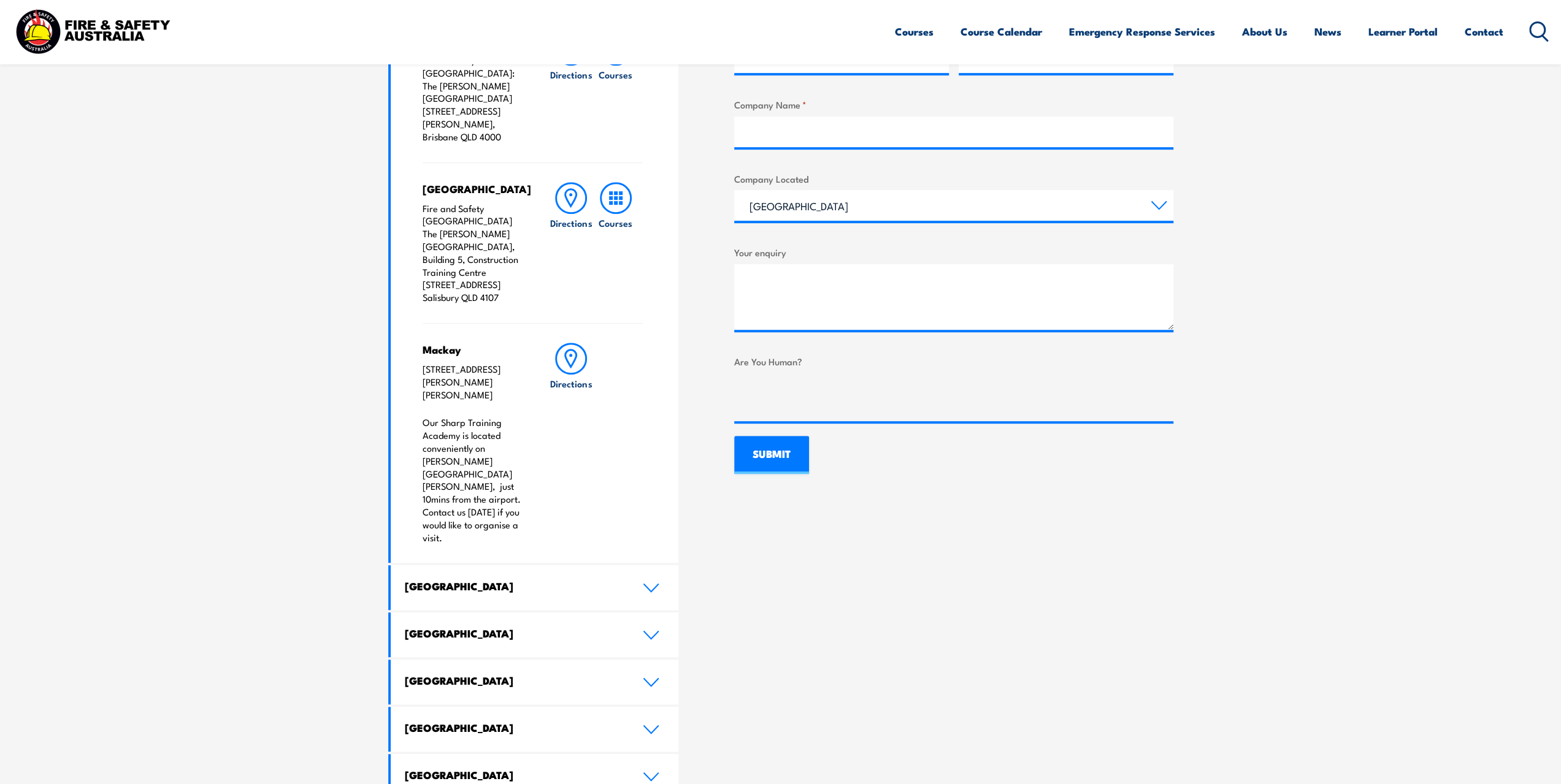
click at [426, 451] on p "Our Sharp Training Academy is located conveniently on [PERSON_NAME][GEOGRAPHIC_…" at bounding box center [473, 480] width 103 height 127
click at [443, 363] on p "[STREET_ADDRESS][PERSON_NAME][PERSON_NAME]" at bounding box center [473, 381] width 103 height 38
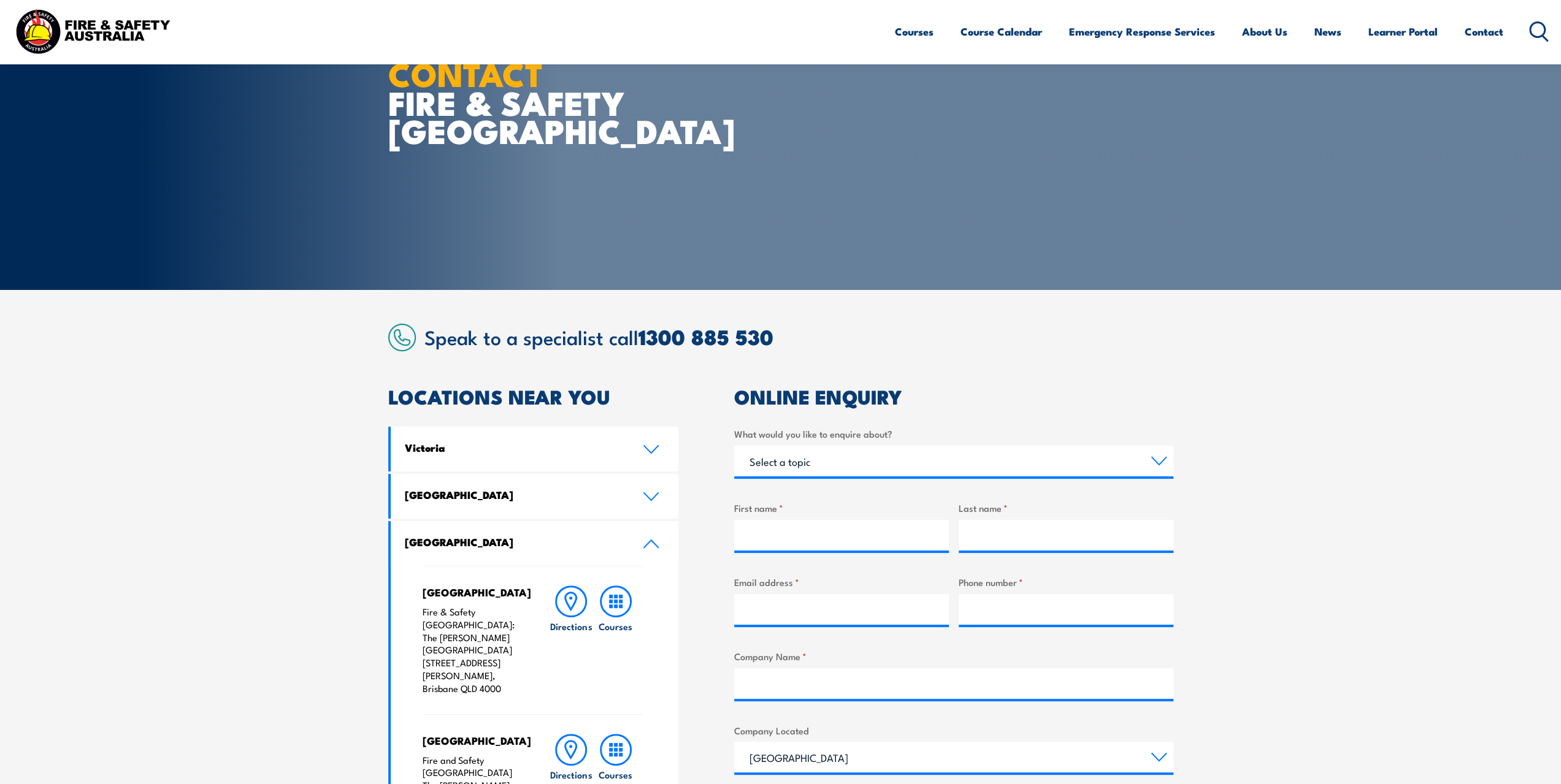
scroll to position [0, 0]
